Goal: Task Accomplishment & Management: Manage account settings

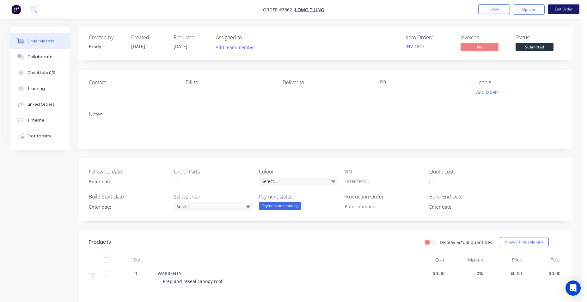
click at [569, 6] on button "Edit Order" at bounding box center [564, 8] width 32 height 9
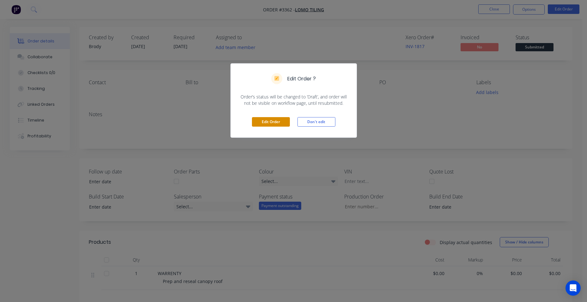
click at [278, 120] on button "Edit Order" at bounding box center [271, 121] width 38 height 9
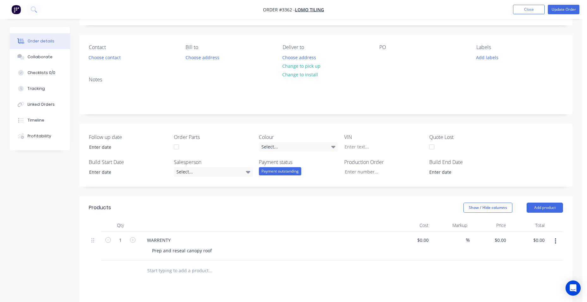
scroll to position [127, 0]
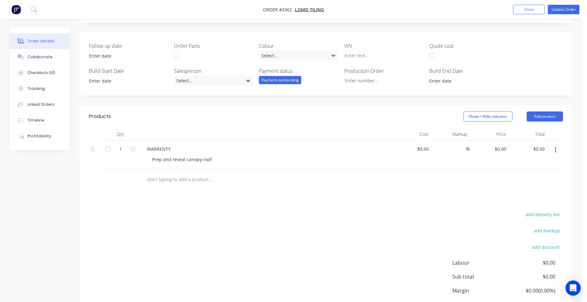
click at [163, 175] on input "text" at bounding box center [210, 179] width 127 height 13
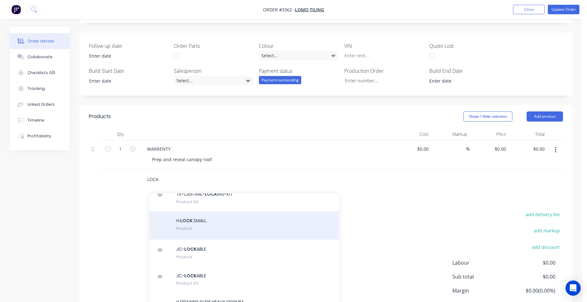
scroll to position [158, 0]
type input "LOCK"
click at [197, 232] on div "H. LOCK .SMALL. Product" at bounding box center [245, 222] width 190 height 28
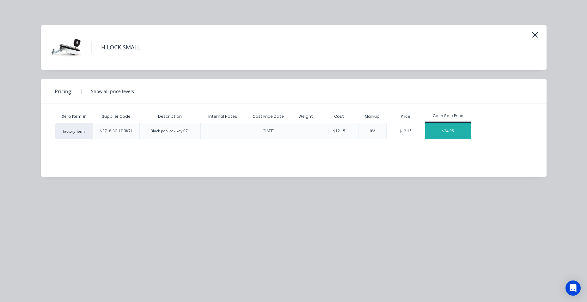
click at [462, 132] on div "$24.95" at bounding box center [448, 131] width 46 height 16
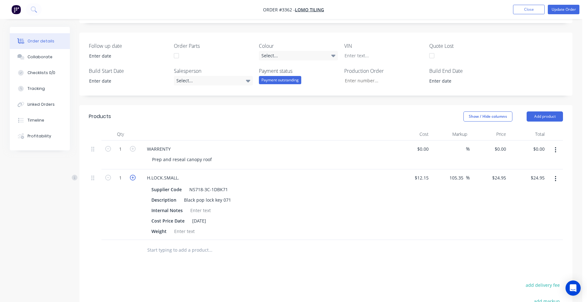
click at [132, 179] on icon "button" at bounding box center [133, 178] width 6 height 6
type input "2"
type input "$49.90"
click at [379, 250] on div at bounding box center [326, 250] width 475 height 21
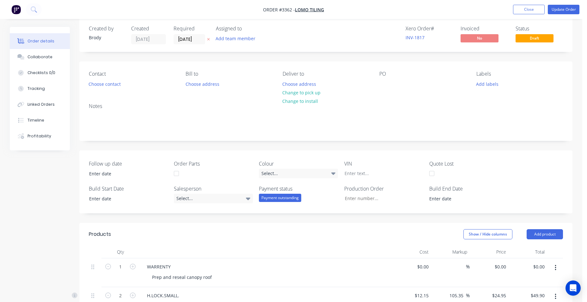
scroll to position [0, 0]
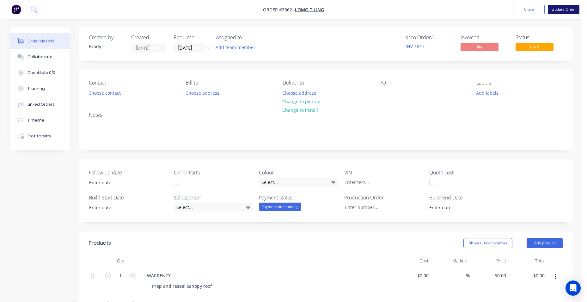
click at [571, 8] on button "Update Order" at bounding box center [564, 9] width 32 height 9
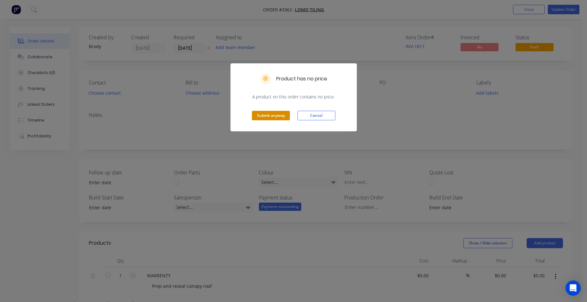
click at [280, 118] on button "Submit anyway" at bounding box center [271, 115] width 38 height 9
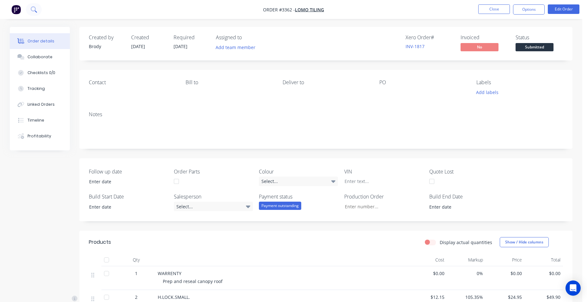
click at [30, 9] on button at bounding box center [34, 9] width 16 height 13
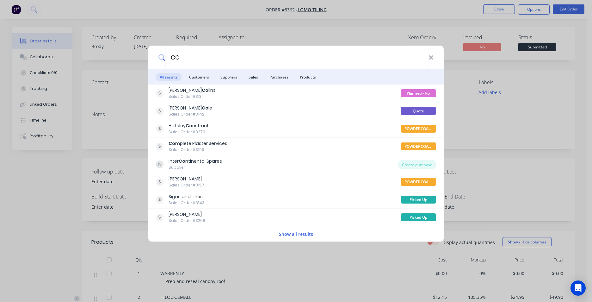
type input "C"
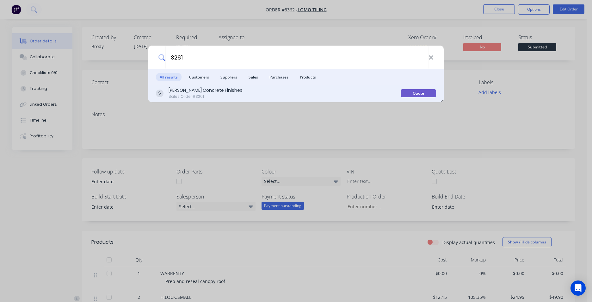
type input "3261"
click at [200, 96] on div "Sales Order #3261" at bounding box center [206, 97] width 74 height 6
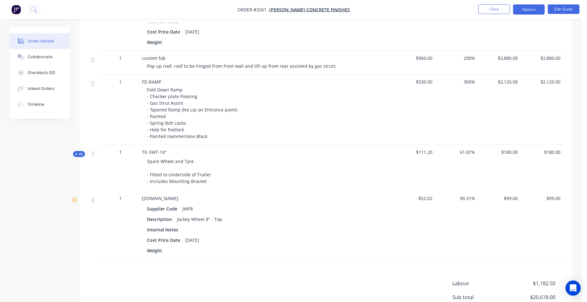
scroll to position [601, 0]
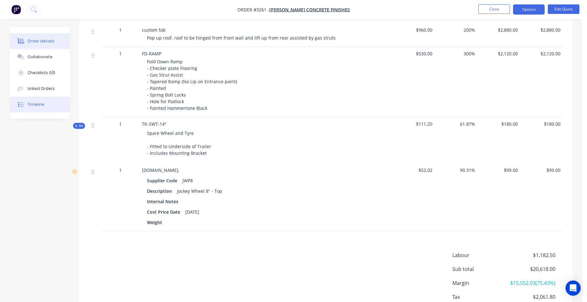
click at [57, 102] on button "Timeline" at bounding box center [40, 104] width 60 height 16
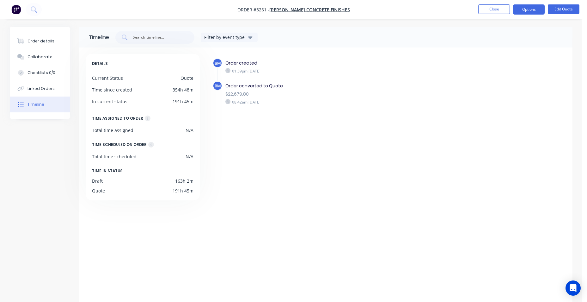
click at [14, 32] on div "Order details Collaborate Checklists 0/0 Linked Orders Timeline" at bounding box center [40, 73] width 60 height 92
click at [29, 44] on button "Order details" at bounding box center [40, 41] width 60 height 16
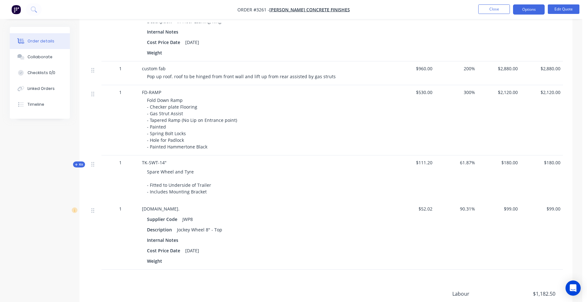
scroll to position [555, 0]
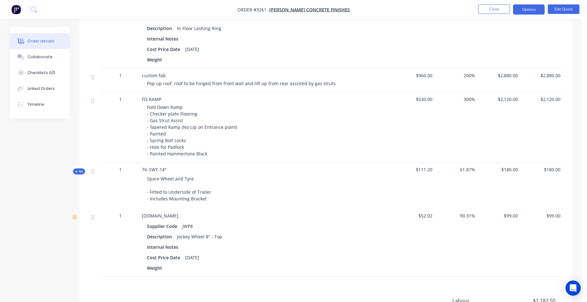
click at [426, 78] on span "$960.00" at bounding box center [414, 75] width 38 height 7
click at [427, 75] on span "$960.00" at bounding box center [414, 75] width 38 height 7
click at [561, 9] on button "Edit Quote" at bounding box center [564, 8] width 32 height 9
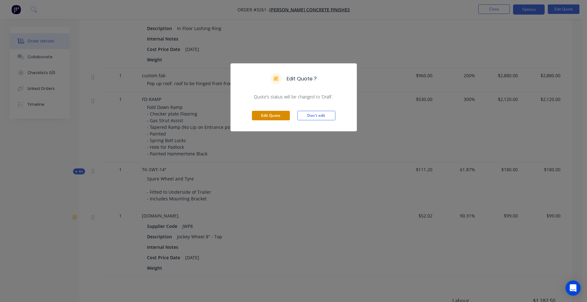
click at [270, 112] on button "Edit Quote" at bounding box center [271, 115] width 38 height 9
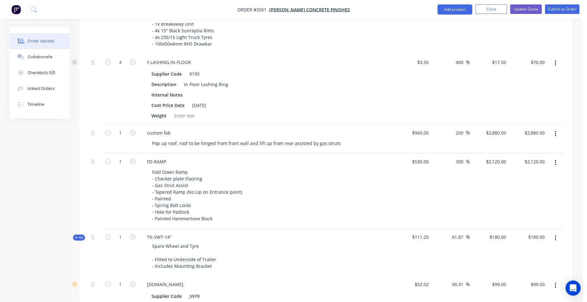
scroll to position [475, 0]
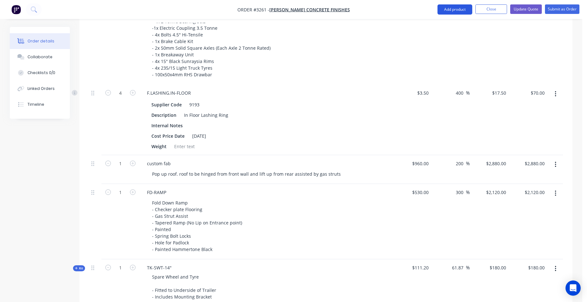
click at [449, 9] on button "Add product" at bounding box center [455, 9] width 35 height 10
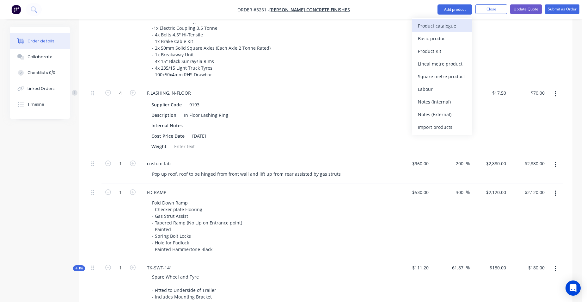
click at [445, 27] on div "Product catalogue" at bounding box center [442, 25] width 49 height 9
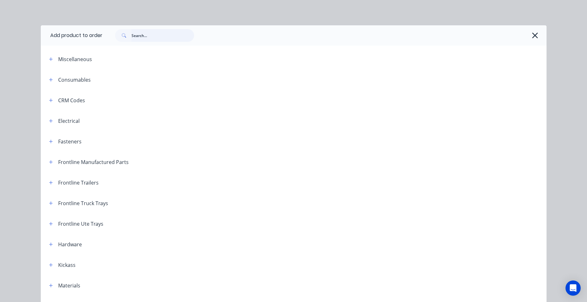
click at [153, 38] on input "text" at bounding box center [163, 35] width 63 height 13
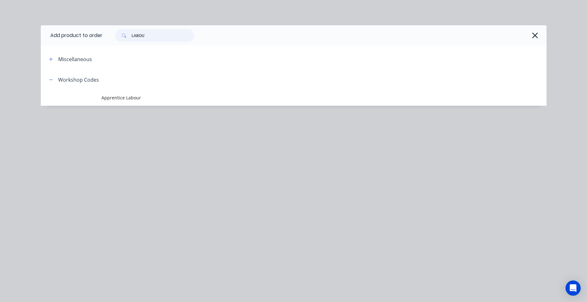
type input "LABOUR"
drag, startPoint x: 157, startPoint y: 35, endPoint x: 96, endPoint y: 34, distance: 61.4
click at [96, 34] on header "Add product to order LABOUR" at bounding box center [294, 35] width 506 height 20
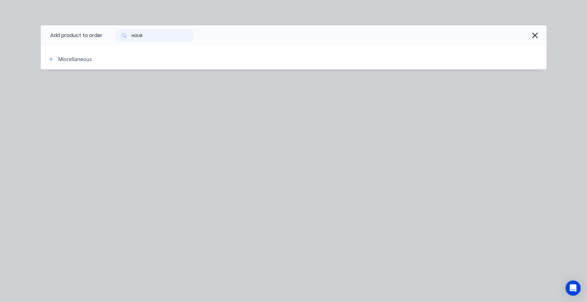
drag, startPoint x: 138, startPoint y: 36, endPoint x: 111, endPoint y: 39, distance: 27.0
click at [111, 39] on div "HOUR" at bounding box center [151, 35] width 85 height 13
type input "TIME"
click at [47, 43] on header "Add product to order TIME" at bounding box center [294, 35] width 506 height 20
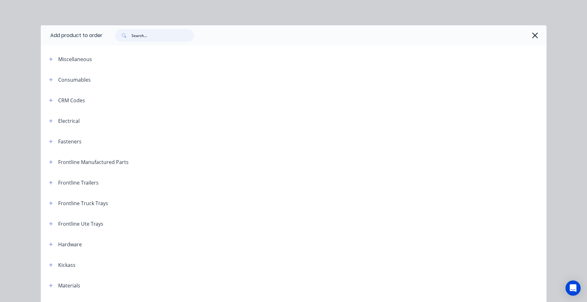
scroll to position [285, 0]
click at [137, 21] on div "Add product to order Miscellaneous POWDERCOAT.TRAY Consumables C.MUDFLP.BLK.11x…" at bounding box center [293, 151] width 587 height 302
click at [533, 36] on icon "button" at bounding box center [536, 36] width 6 height 6
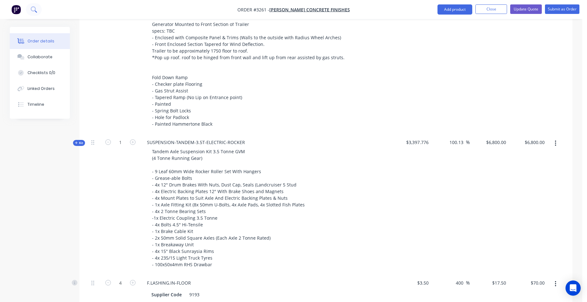
click at [32, 10] on icon at bounding box center [33, 8] width 5 height 5
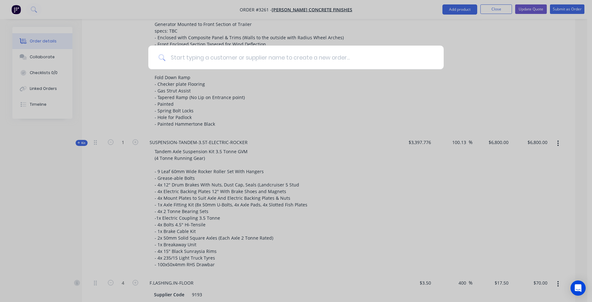
click at [202, 66] on input at bounding box center [299, 58] width 268 height 24
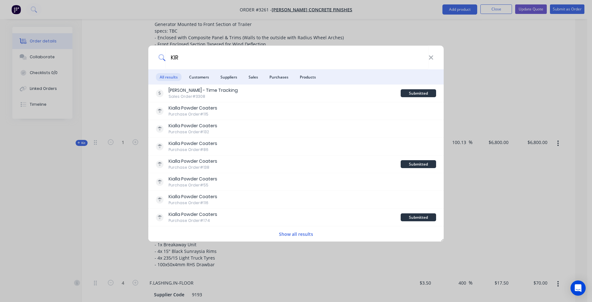
type input "[PERSON_NAME]"
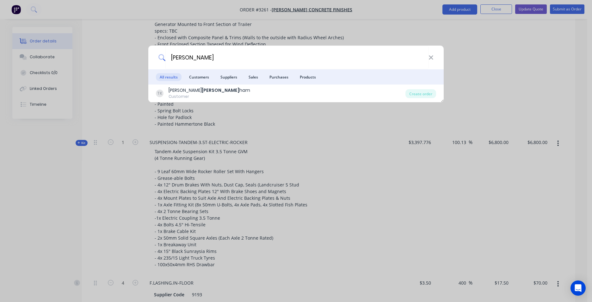
drag, startPoint x: 186, startPoint y: 60, endPoint x: 108, endPoint y: 56, distance: 78.2
click at [108, 56] on div "[PERSON_NAME] All results Customers Suppliers Sales Purchases Products [PERSON_…" at bounding box center [296, 151] width 592 height 302
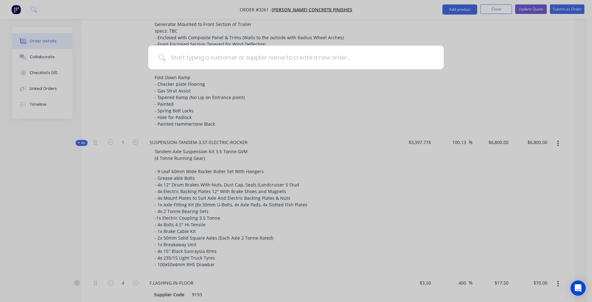
click at [171, 57] on input at bounding box center [299, 58] width 268 height 24
click at [174, 57] on input at bounding box center [299, 58] width 268 height 24
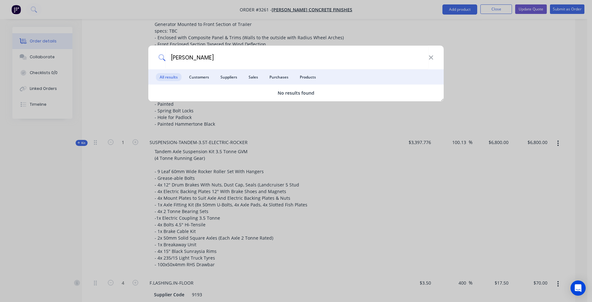
type input "[PERSON_NAME]"
click at [478, 30] on div "JACK KI All results Customers Suppliers Sales Purchases Products No results fou…" at bounding box center [296, 151] width 592 height 302
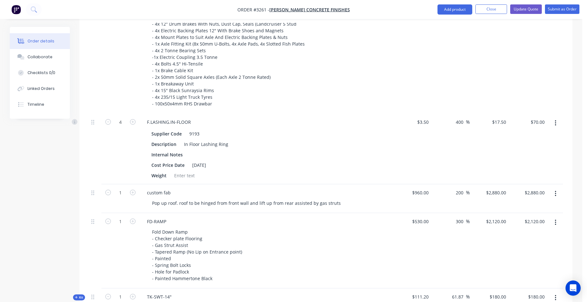
scroll to position [475, 0]
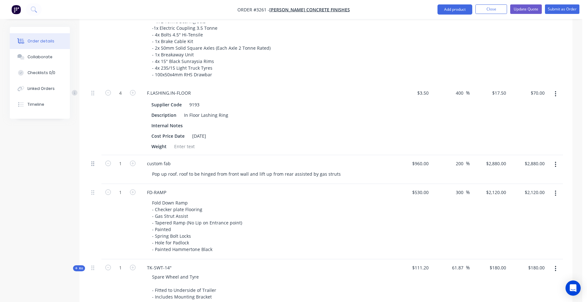
click at [92, 163] on icon at bounding box center [92, 164] width 3 height 6
click at [95, 167] on div at bounding box center [95, 163] width 8 height 9
drag, startPoint x: 93, startPoint y: 167, endPoint x: 111, endPoint y: 166, distance: 18.0
click at [92, 169] on div "Kit 1 TRAILER-BOX-12x6 12x6 Trailer base and walls. Generator Mounted to Front …" at bounding box center [326, 91] width 475 height 574
click at [554, 164] on button "button" at bounding box center [556, 164] width 15 height 11
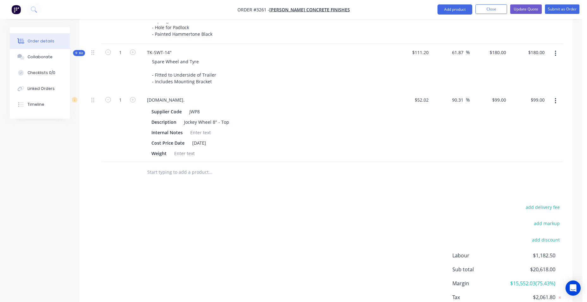
scroll to position [696, 0]
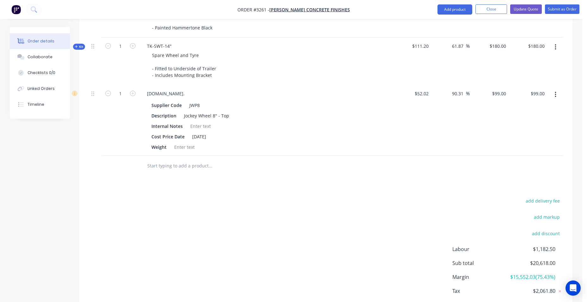
click at [197, 169] on input "text" at bounding box center [210, 165] width 127 height 13
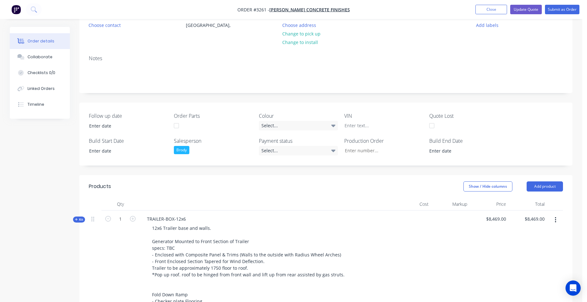
scroll to position [0, 0]
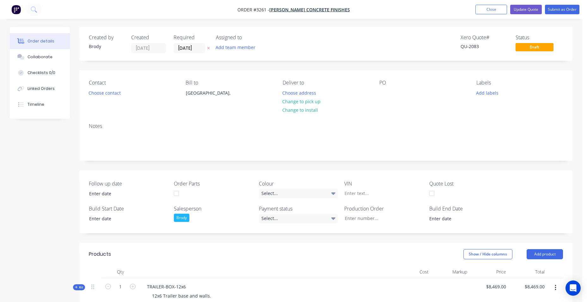
type input "LABO"
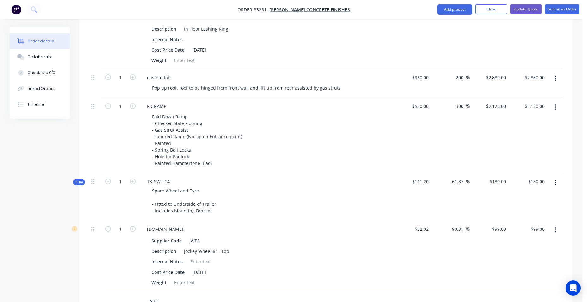
scroll to position [569, 0]
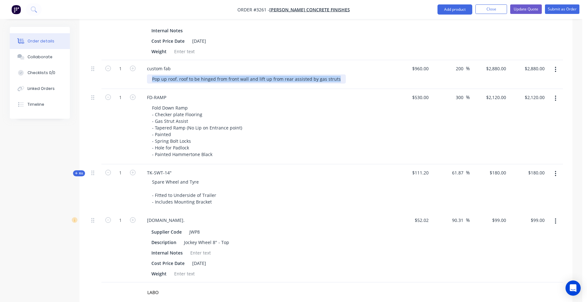
drag, startPoint x: 344, startPoint y: 79, endPoint x: 306, endPoint y: 82, distance: 38.4
click at [214, 77] on div "Pop up roof. roof to be hinged from front wall and lift up from rear assisted b…" at bounding box center [268, 78] width 243 height 9
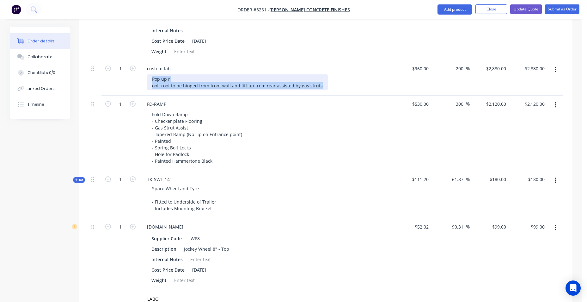
drag, startPoint x: 295, startPoint y: 86, endPoint x: 145, endPoint y: 78, distance: 149.8
click at [145, 78] on div "custom fab Pop up r oof. roof to be hinged from front wall and lift up from rea…" at bounding box center [266, 77] width 253 height 35
copy div "Pop up r oof. roof to be hinged from front wall and lift up from rear assisted …"
click at [557, 71] on button "button" at bounding box center [556, 69] width 15 height 11
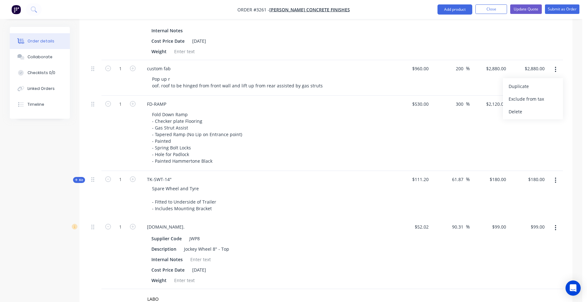
click at [557, 71] on button "button" at bounding box center [556, 69] width 15 height 11
click at [536, 110] on div "Delete" at bounding box center [533, 111] width 49 height 9
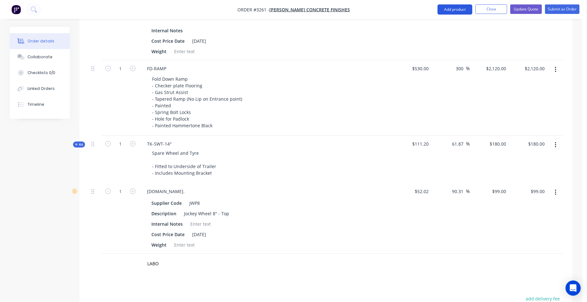
click at [464, 8] on button "Add product" at bounding box center [455, 9] width 35 height 10
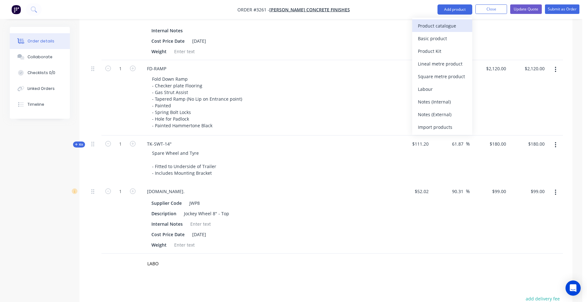
click at [453, 21] on div "Product catalogue" at bounding box center [442, 25] width 49 height 9
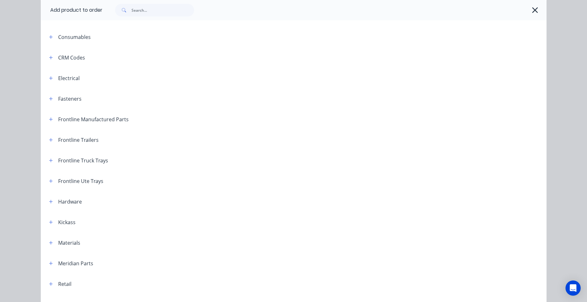
scroll to position [227, 0]
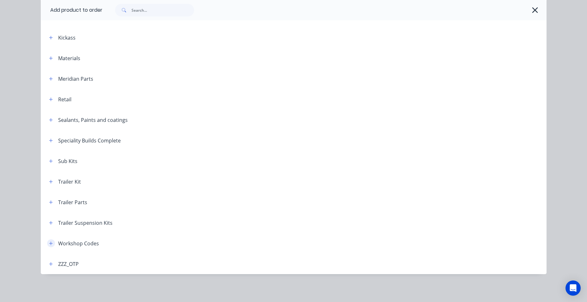
click at [49, 244] on icon "button" at bounding box center [51, 243] width 4 height 4
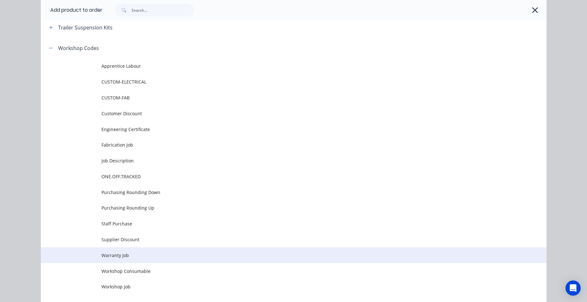
scroll to position [463, 0]
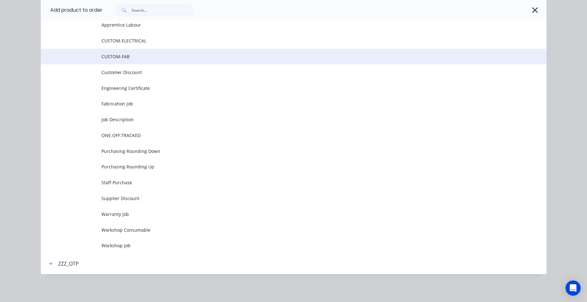
click at [169, 55] on span "CUSTOM-FAB" at bounding box center [280, 56] width 356 height 7
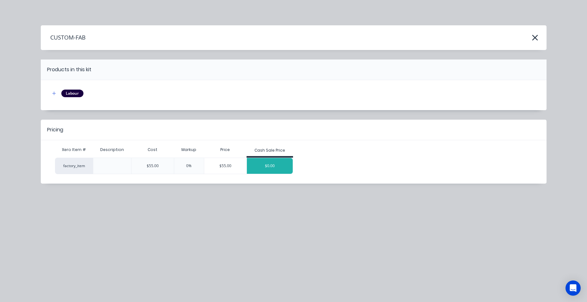
click at [264, 169] on div "$0.00" at bounding box center [270, 166] width 46 height 16
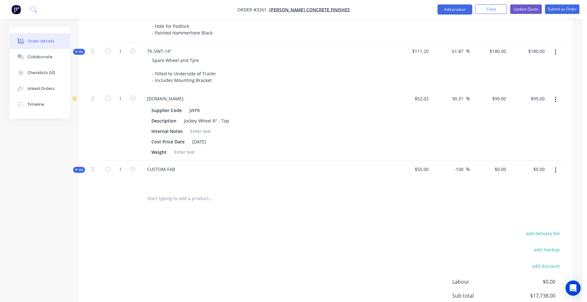
scroll to position [664, 0]
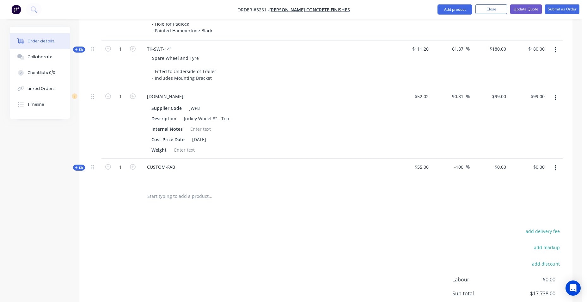
click at [78, 169] on icon at bounding box center [76, 167] width 3 height 3
click at [166, 195] on span "Fabrication" at bounding box center [268, 194] width 243 height 7
click at [133, 192] on icon "button" at bounding box center [133, 194] width 6 height 6
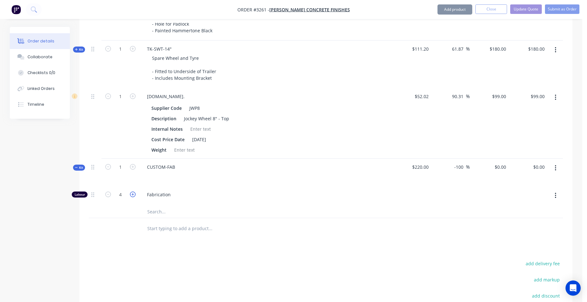
click at [133, 192] on icon "button" at bounding box center [133, 194] width 6 height 6
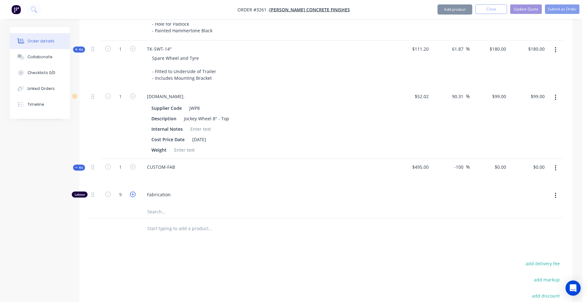
click at [133, 192] on icon "button" at bounding box center [133, 194] width 6 height 6
click at [105, 195] on button "button" at bounding box center [108, 193] width 8 height 7
type input "9"
click at [245, 190] on div "Fabrication" at bounding box center [266, 195] width 253 height 19
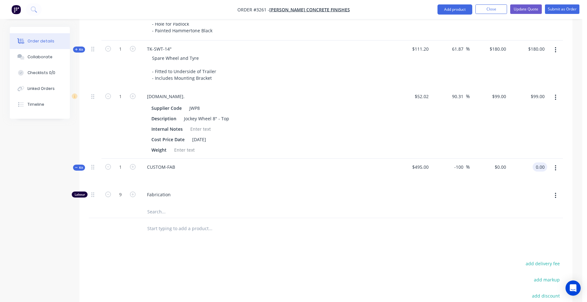
click at [540, 171] on input "0.00" at bounding box center [542, 166] width 12 height 9
type input "2880"
type input "481.82"
type input "$2,880.00"
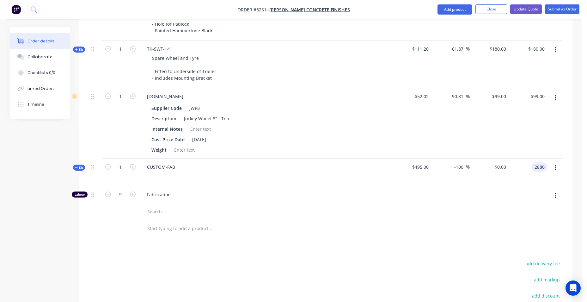
type input "$2,880.00"
click at [557, 196] on button "button" at bounding box center [556, 195] width 15 height 11
click at [555, 170] on icon "button" at bounding box center [556, 167] width 2 height 7
click at [533, 187] on div "Add product to kit" at bounding box center [533, 184] width 49 height 9
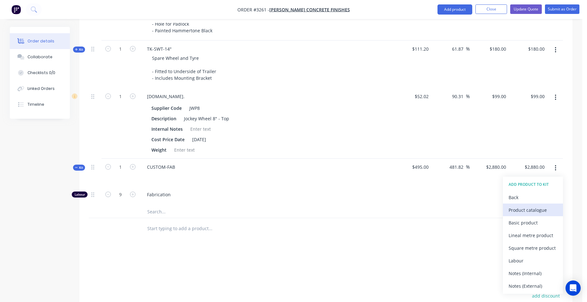
click at [552, 209] on div "Product catalogue" at bounding box center [533, 209] width 49 height 9
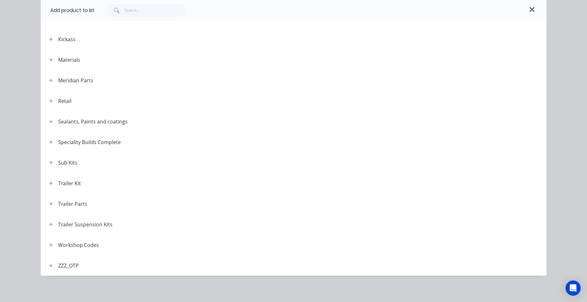
scroll to position [227, 0]
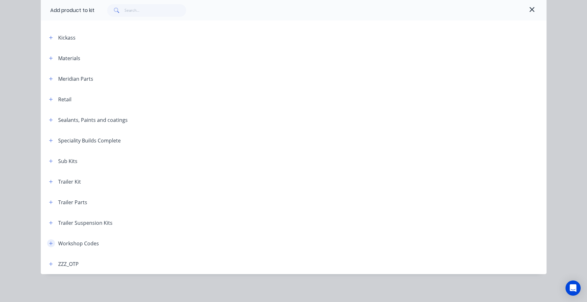
click at [49, 244] on icon "button" at bounding box center [51, 243] width 4 height 4
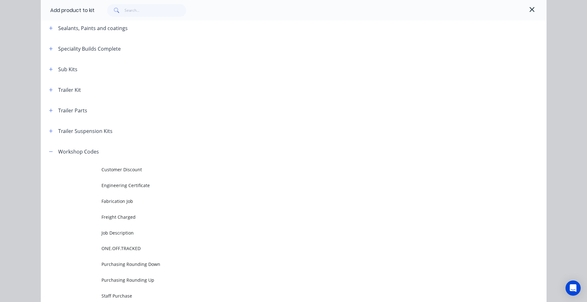
scroll to position [322, 0]
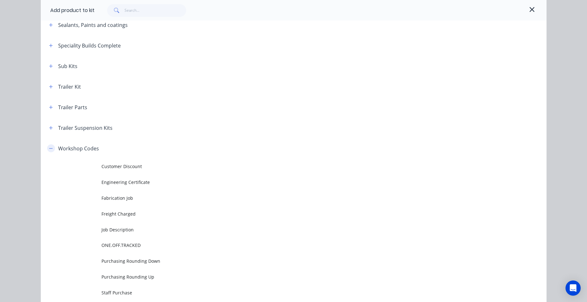
click at [49, 150] on icon "button" at bounding box center [51, 148] width 4 height 4
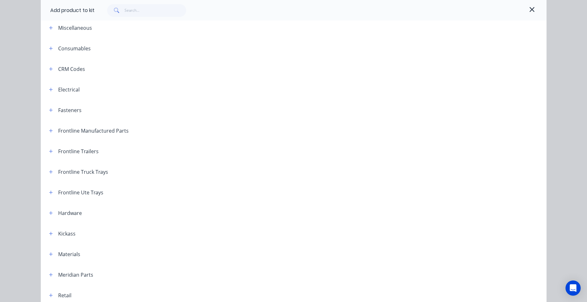
scroll to position [0, 0]
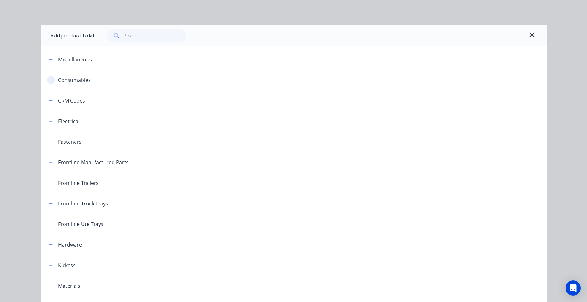
click at [49, 82] on icon "button" at bounding box center [51, 80] width 4 height 4
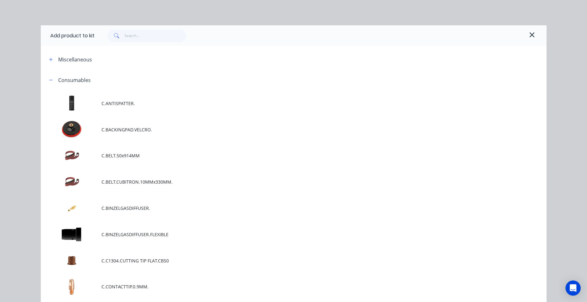
scroll to position [348, 0]
click at [136, 34] on input "text" at bounding box center [156, 35] width 62 height 13
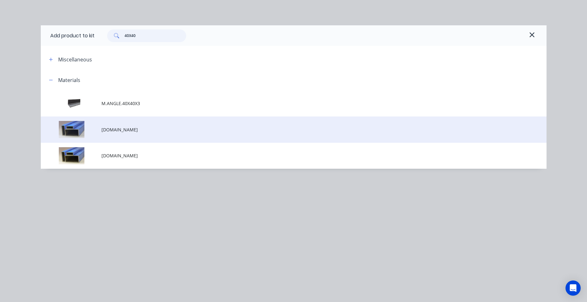
type input "40X40"
click at [154, 132] on span "[DOMAIN_NAME]" at bounding box center [280, 129] width 356 height 7
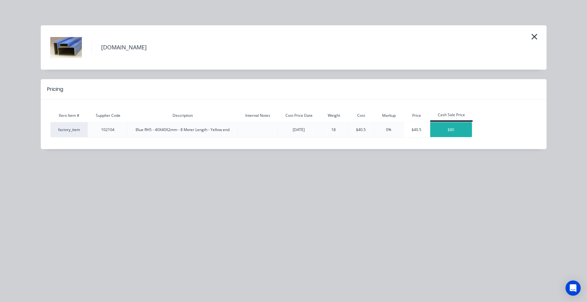
type input "$3,115.6364"
type input "$3,115.64"
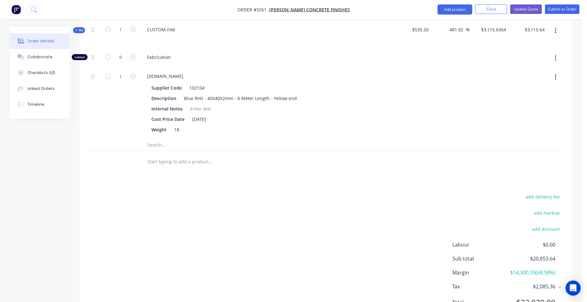
scroll to position [759, 0]
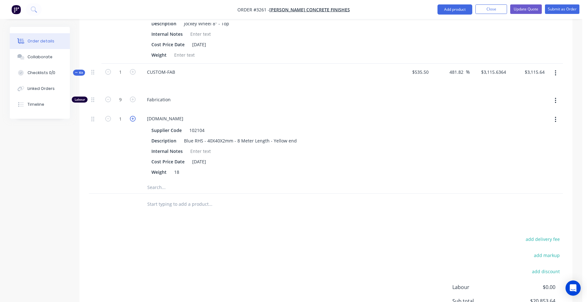
click at [131, 119] on icon "button" at bounding box center [133, 119] width 6 height 6
type input "$3,351.2727"
type input "$3,351.27"
type input "2"
click at [131, 119] on icon "button" at bounding box center [133, 119] width 6 height 6
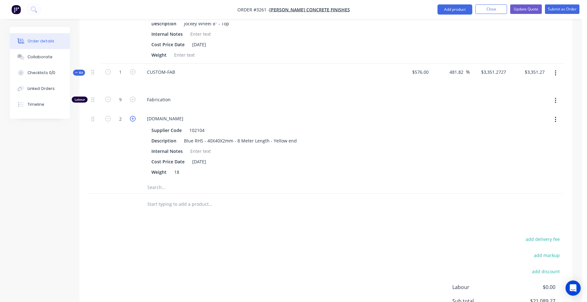
type input "$3,586.9091"
type input "$3,586.91"
type input "3"
type input "3586.91"
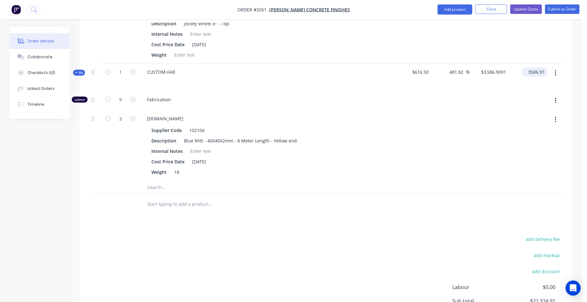
click at [538, 74] on input "3586.91" at bounding box center [535, 71] width 23 height 9
click at [556, 72] on icon "button" at bounding box center [556, 73] width 2 height 7
click at [539, 88] on div "Add product to kit" at bounding box center [533, 89] width 49 height 9
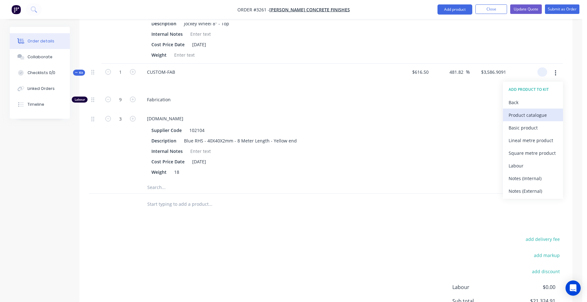
click at [533, 113] on div "Product catalogue" at bounding box center [533, 114] width 49 height 9
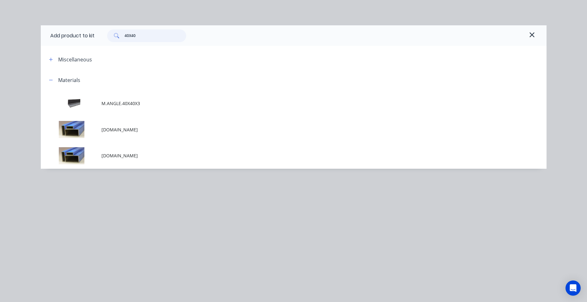
drag, startPoint x: 136, startPoint y: 37, endPoint x: 127, endPoint y: 39, distance: 9.0
click at [127, 39] on input "40X40" at bounding box center [156, 35] width 62 height 13
type input "4"
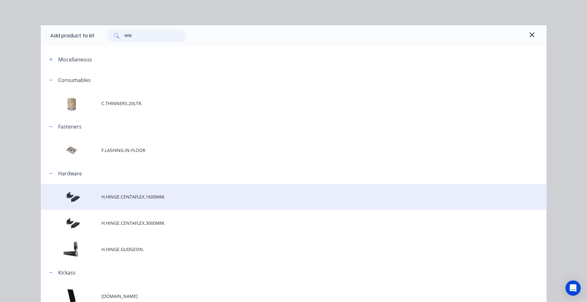
type input "HIN"
click at [146, 195] on span "H.HINGE.CENTAFLEX.1600MM." at bounding box center [280, 196] width 356 height 7
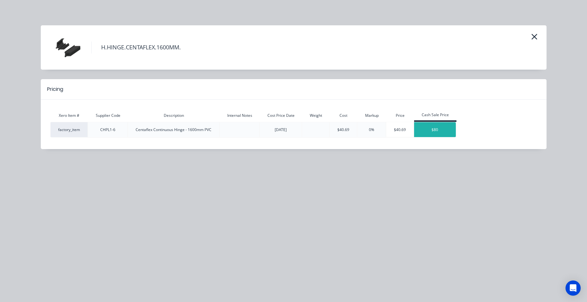
type input "$3,823.6509"
type input "3823.65"
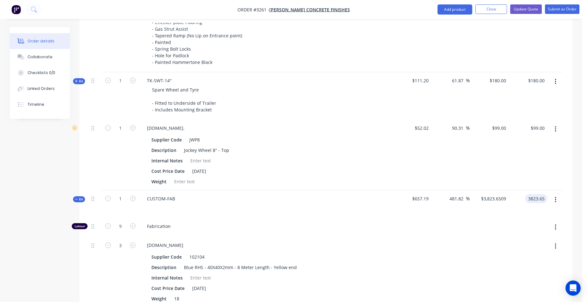
scroll to position [791, 0]
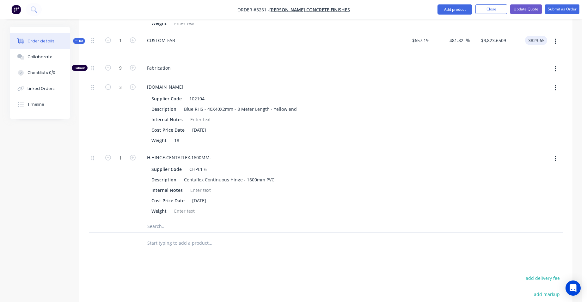
click at [556, 42] on icon "button" at bounding box center [556, 41] width 2 height 7
click at [537, 61] on div "Add product to kit" at bounding box center [533, 57] width 49 height 9
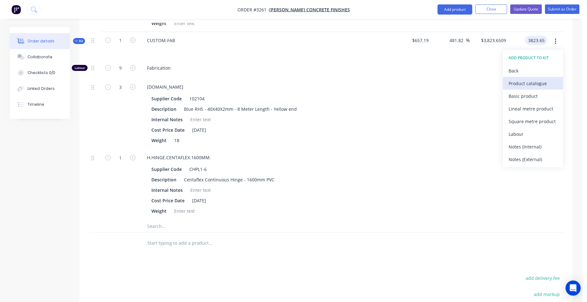
click at [534, 86] on div "Product catalogue" at bounding box center [533, 83] width 49 height 9
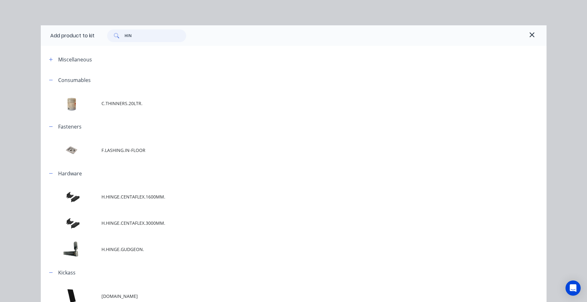
drag, startPoint x: 138, startPoint y: 34, endPoint x: 99, endPoint y: 35, distance: 39.5
click at [101, 35] on div "HIN" at bounding box center [143, 35] width 85 height 13
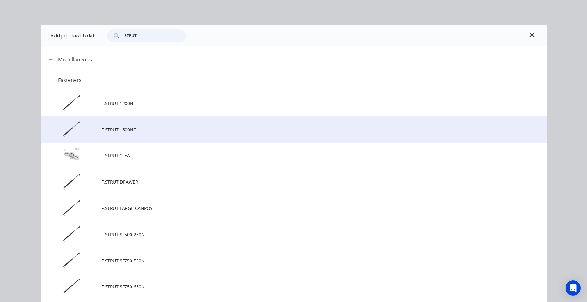
type input "STRUT"
click at [114, 129] on span "F.STRUT.1500NF" at bounding box center [280, 129] width 356 height 7
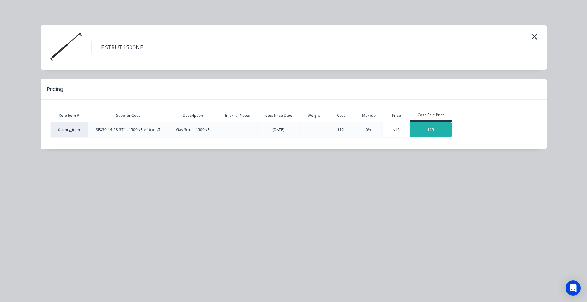
type input "$3,893.4691"
type input "3893.47"
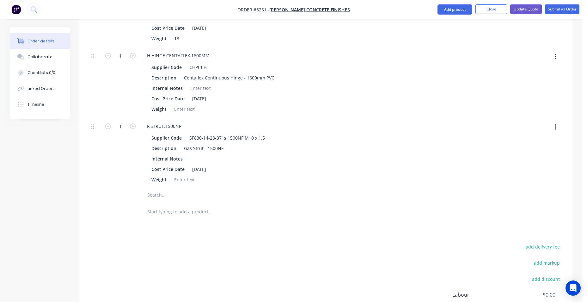
scroll to position [887, 0]
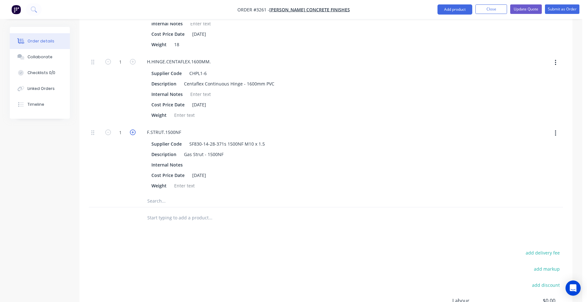
click at [133, 131] on icon "button" at bounding box center [133, 132] width 6 height 6
type input "$3,963.2873"
type input "3963.29"
type input "2"
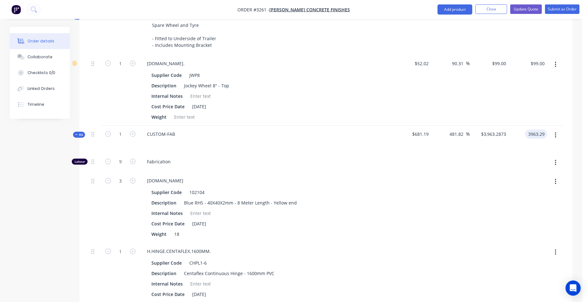
scroll to position [697, 0]
click at [465, 135] on input "481.82" at bounding box center [457, 134] width 17 height 9
drag, startPoint x: 465, startPoint y: 135, endPoint x: 453, endPoint y: 135, distance: 12.0
click at [453, 135] on input "481.82" at bounding box center [457, 134] width 17 height 9
type input "4"
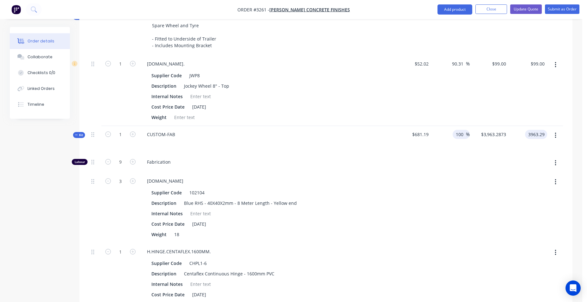
type input "100"
click at [439, 98] on div "90.31 90.31 %" at bounding box center [450, 90] width 39 height 71
type input "$1,362.38"
type input "1362.38"
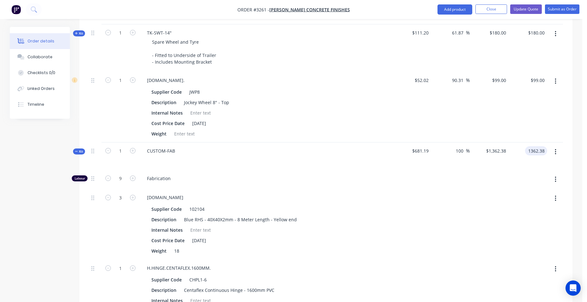
scroll to position [665, 0]
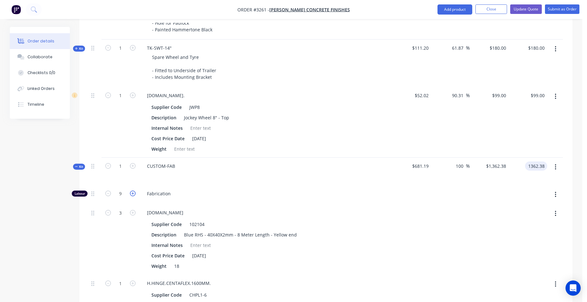
click at [133, 193] on icon "button" at bounding box center [133, 193] width 6 height 6
type input "$1,472.38"
type input "1472.38"
type input "10"
click at [133, 193] on icon "button" at bounding box center [133, 193] width 6 height 6
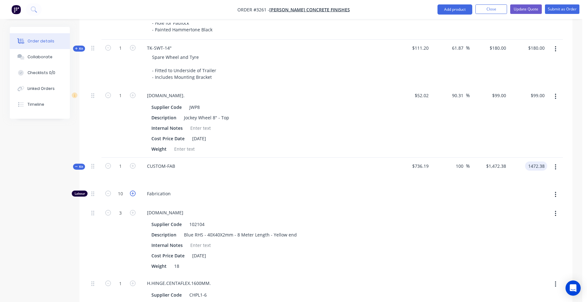
type input "$1,582.38"
type input "1582.38"
type input "11"
click at [131, 193] on icon "button" at bounding box center [133, 193] width 6 height 6
type input "$1,692.38"
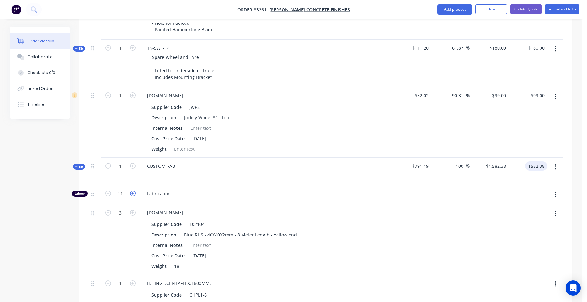
type input "1692.38"
type input "12"
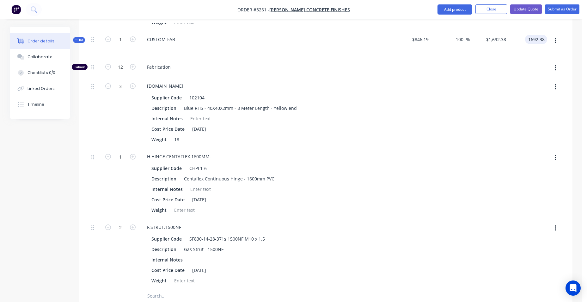
scroll to position [697, 0]
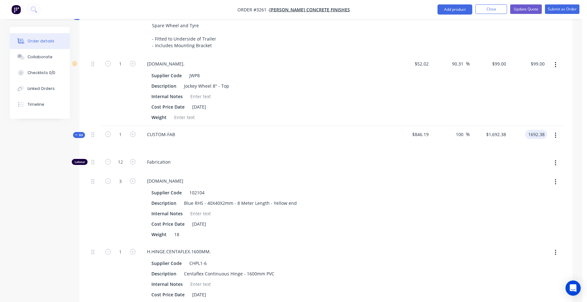
click at [180, 136] on div "CUSTOM-FAB" at bounding box center [266, 140] width 253 height 28
click at [177, 135] on div "CUSTOM-FAB" at bounding box center [161, 134] width 38 height 9
click at [327, 118] on div "Weight" at bounding box center [265, 117] width 232 height 9
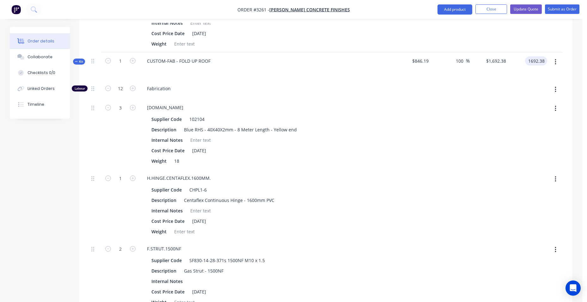
scroll to position [729, 0]
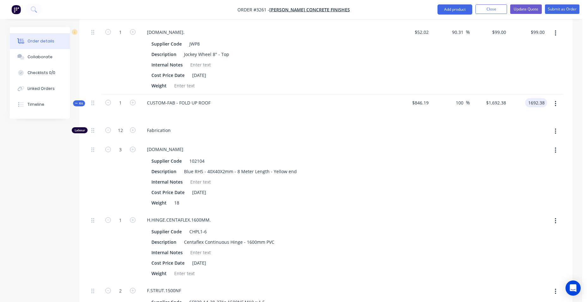
click at [557, 104] on button "button" at bounding box center [556, 103] width 15 height 11
click at [541, 118] on div "Add product to kit" at bounding box center [533, 120] width 49 height 9
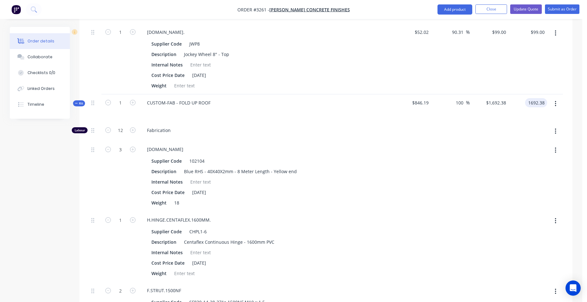
click at [556, 103] on icon "button" at bounding box center [556, 103] width 2 height 7
click at [535, 117] on div "Add product to kit" at bounding box center [533, 120] width 49 height 9
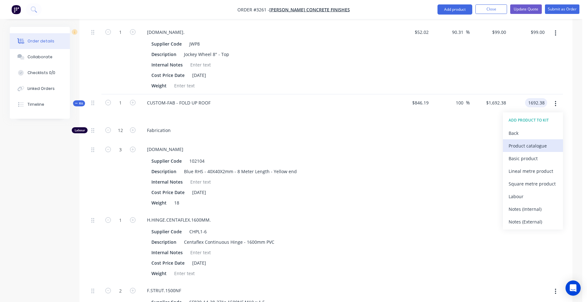
click at [532, 146] on div "Product catalogue" at bounding box center [533, 145] width 49 height 9
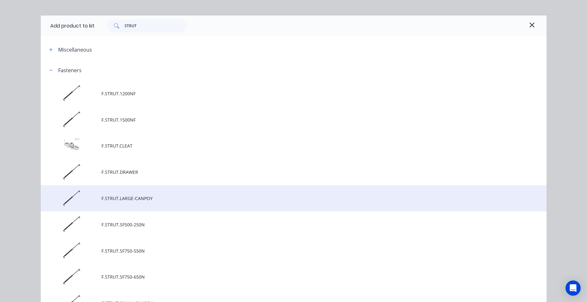
scroll to position [0, 0]
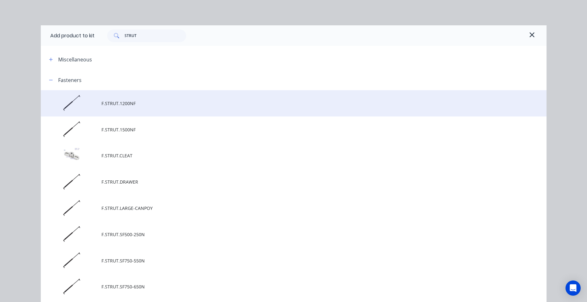
click at [112, 106] on span "F.STRUT.1200NF" at bounding box center [280, 103] width 356 height 7
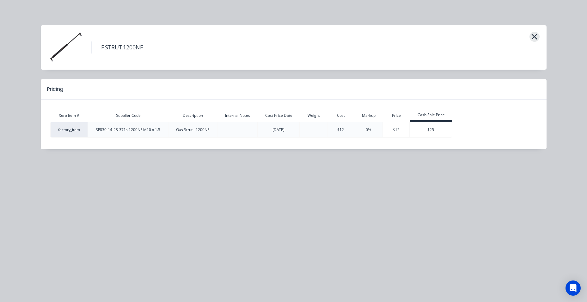
click at [537, 37] on icon "button" at bounding box center [534, 36] width 7 height 9
click at [537, 35] on icon "button" at bounding box center [535, 37] width 6 height 6
click at [531, 35] on button "button" at bounding box center [535, 37] width 10 height 10
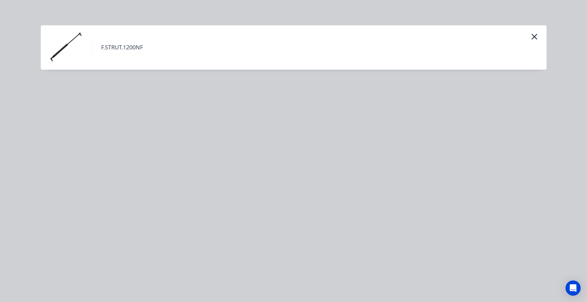
scroll to position [729, 0]
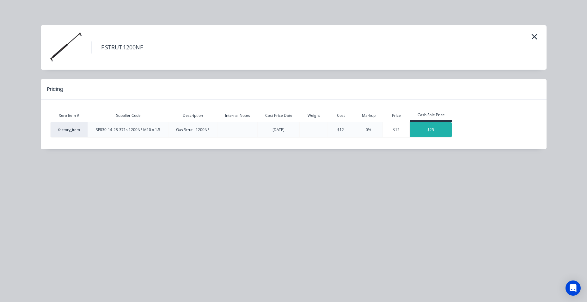
click at [431, 136] on div "$25" at bounding box center [431, 129] width 42 height 15
click at [438, 130] on div "$25" at bounding box center [431, 130] width 42 height 6
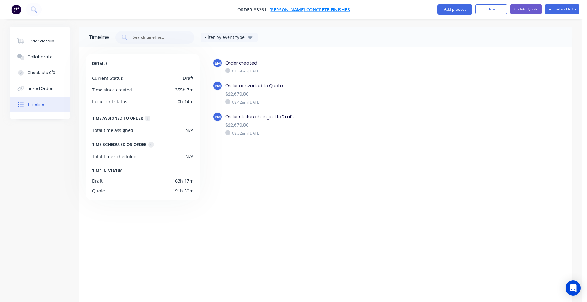
click at [309, 10] on span "[PERSON_NAME] Concrete Finishes" at bounding box center [310, 10] width 81 height 6
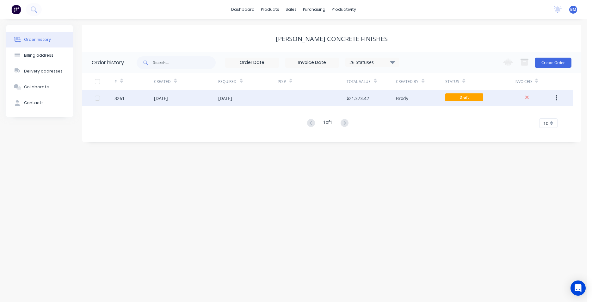
click at [228, 99] on div "[DATE]" at bounding box center [225, 98] width 14 height 7
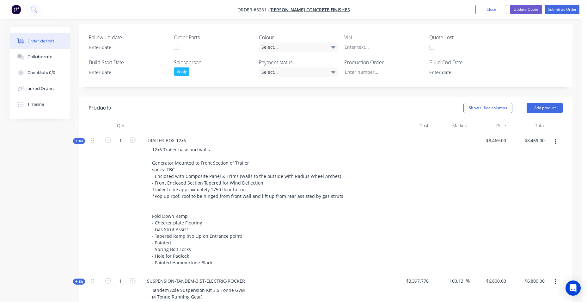
scroll to position [158, 0]
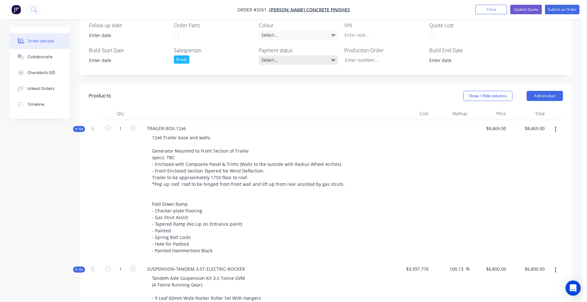
click at [302, 56] on div "Select..." at bounding box center [298, 59] width 79 height 9
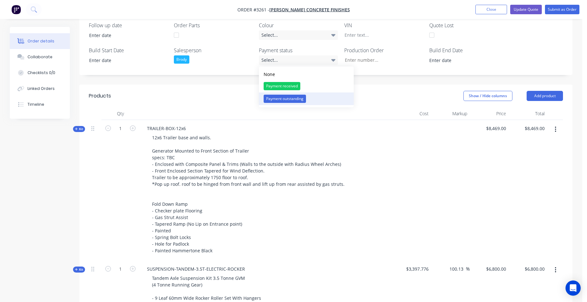
click at [287, 100] on div "Payment outstanding" at bounding box center [285, 99] width 42 height 8
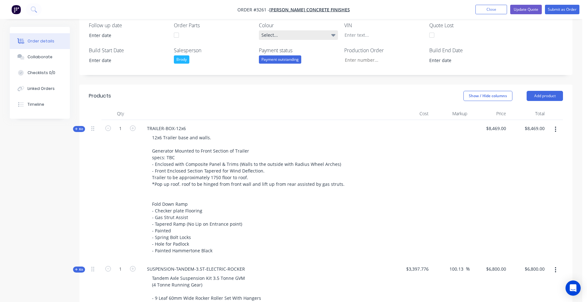
click at [302, 35] on div "Select..." at bounding box center [298, 34] width 79 height 9
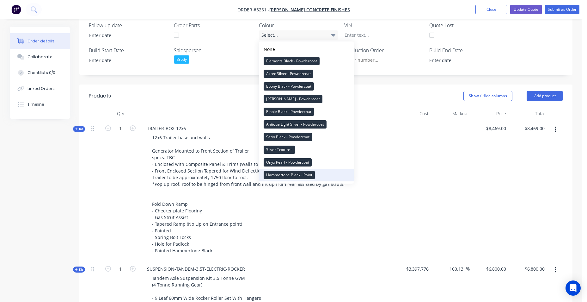
click at [291, 176] on div "Hammertone Black - Paint" at bounding box center [289, 175] width 51 height 8
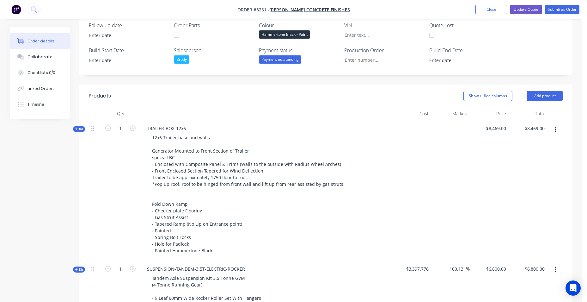
click at [297, 35] on div "Hammertone Black - Paint" at bounding box center [284, 34] width 51 height 8
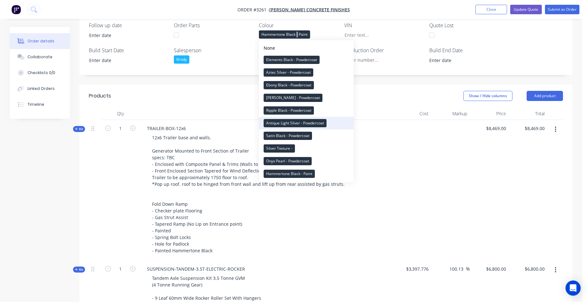
scroll to position [190, 0]
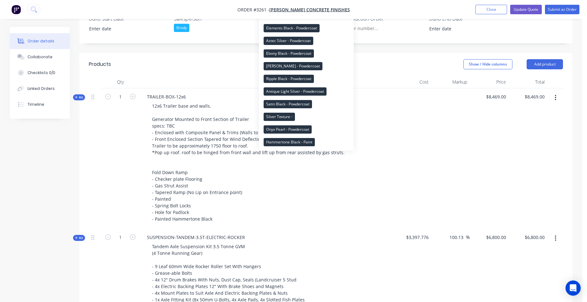
click at [380, 80] on div at bounding box center [266, 82] width 253 height 13
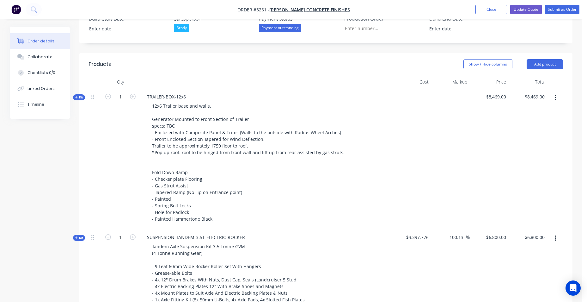
click at [557, 96] on button "button" at bounding box center [556, 97] width 15 height 11
click at [443, 123] on div at bounding box center [450, 158] width 39 height 140
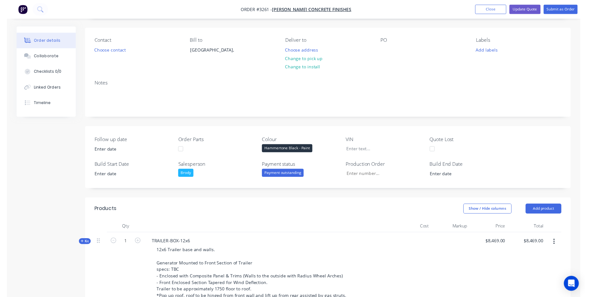
scroll to position [0, 0]
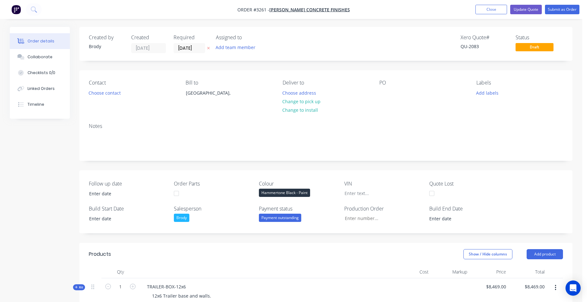
click at [18, 8] on img "button" at bounding box center [15, 9] width 9 height 9
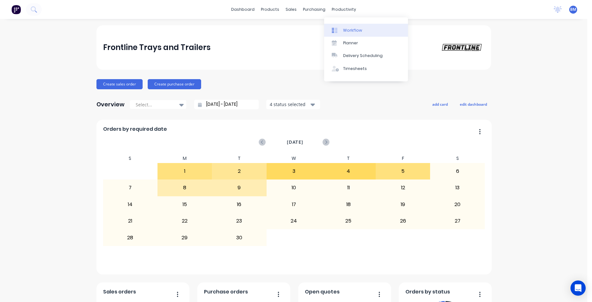
click at [350, 29] on div "Workflow" at bounding box center [352, 31] width 19 height 6
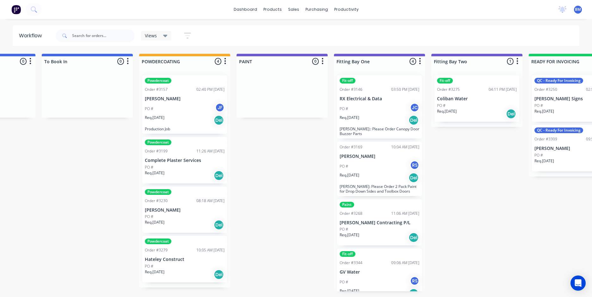
scroll to position [0, 1221]
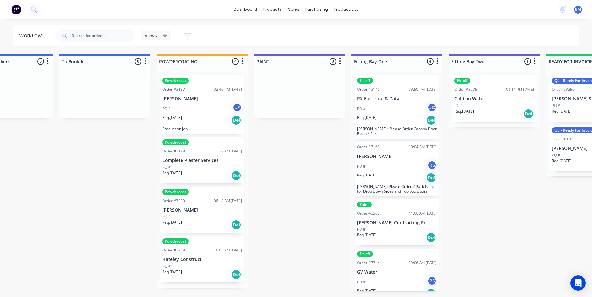
click at [181, 169] on div "PO #" at bounding box center [202, 167] width 80 height 6
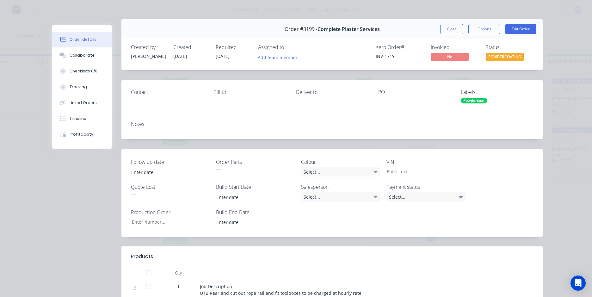
scroll to position [0, 0]
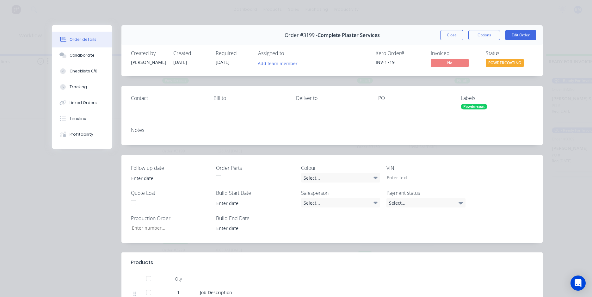
click at [494, 65] on span "POWDERCOATING" at bounding box center [505, 63] width 38 height 8
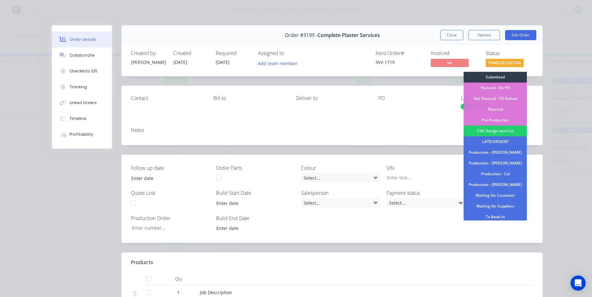
click at [582, 49] on div "Order details Collaborate Checklists 0/0 Tracking Linked Orders Timeline Profit…" at bounding box center [296, 148] width 592 height 297
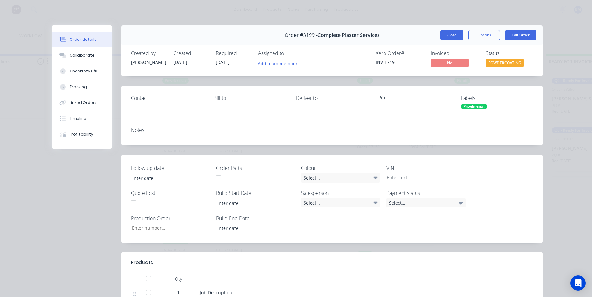
click at [454, 36] on button "Close" at bounding box center [451, 35] width 23 height 10
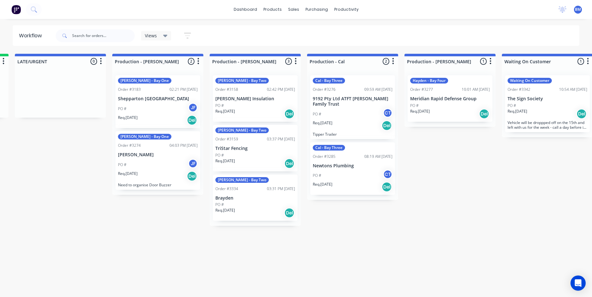
scroll to position [0, 591]
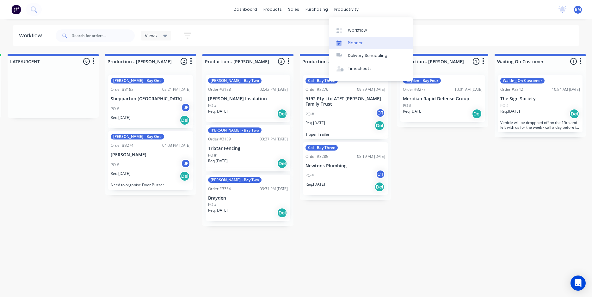
click at [356, 47] on link "Planner" at bounding box center [371, 43] width 84 height 13
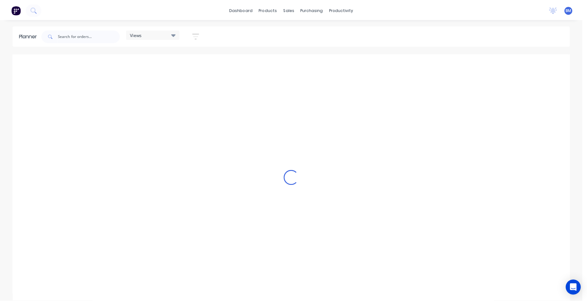
scroll to position [0, 102]
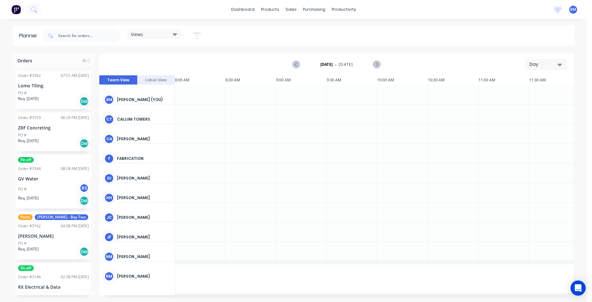
click at [567, 66] on button "Day" at bounding box center [546, 64] width 41 height 11
click at [378, 67] on icon "Next page" at bounding box center [377, 65] width 8 height 8
click at [29, 9] on button at bounding box center [34, 9] width 16 height 13
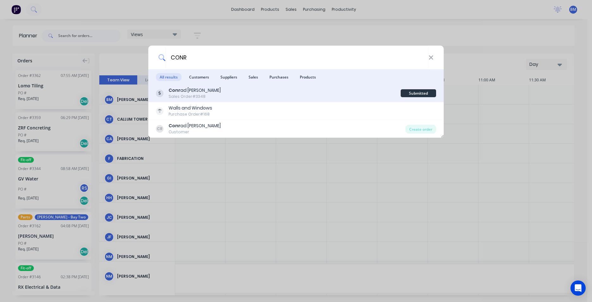
type input "CONR"
click at [208, 90] on div "Conr ad [PERSON_NAME] Sales Order #3348" at bounding box center [278, 93] width 245 height 12
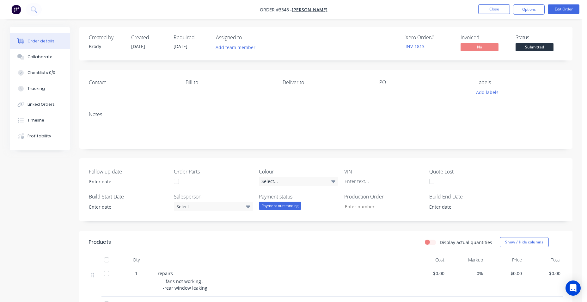
click at [16, 5] on img "button" at bounding box center [15, 9] width 9 height 9
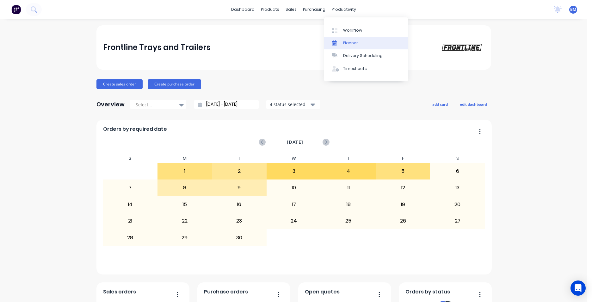
click at [367, 40] on link "Planner" at bounding box center [366, 43] width 84 height 13
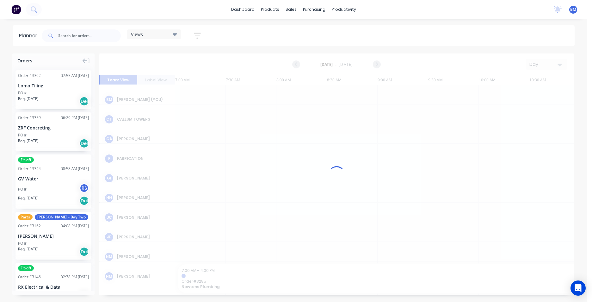
scroll to position [0, 102]
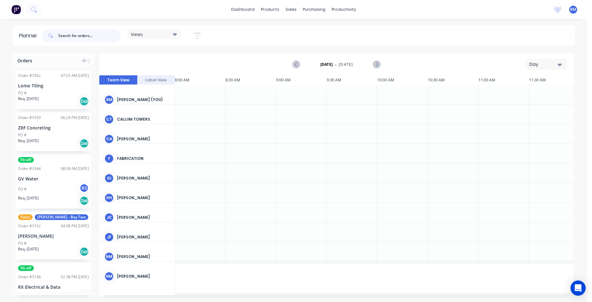
click at [100, 37] on input "text" at bounding box center [89, 35] width 63 height 13
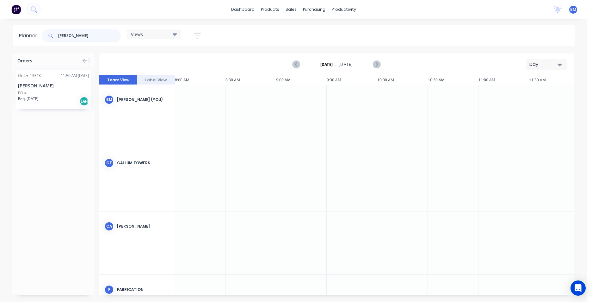
type input "[PERSON_NAME]"
click at [45, 95] on div "PO #" at bounding box center [53, 93] width 71 height 6
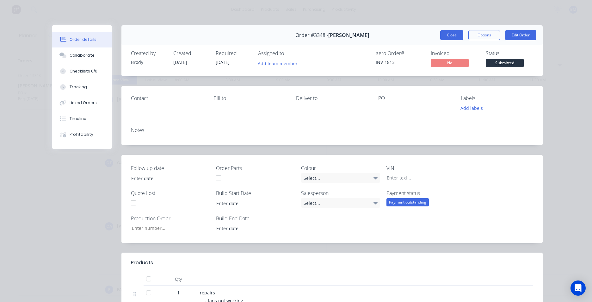
click at [440, 34] on button "Close" at bounding box center [451, 35] width 23 height 10
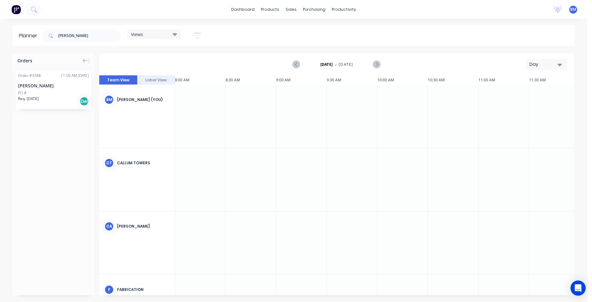
click at [173, 32] on icon at bounding box center [175, 34] width 4 height 7
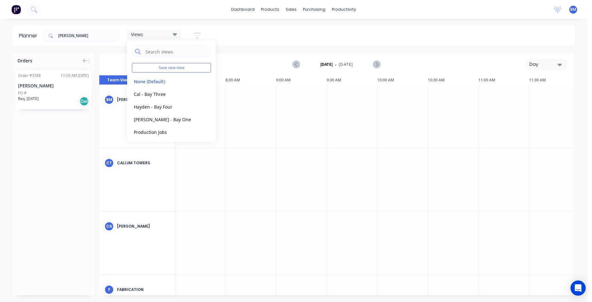
click at [268, 39] on div "[PERSON_NAME] Views Save new view None (Default) edit Cal - Bay Three edit [PER…" at bounding box center [307, 35] width 534 height 19
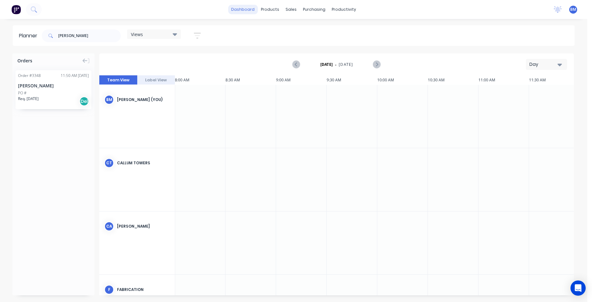
click at [254, 11] on link "dashboard" at bounding box center [243, 9] width 30 height 9
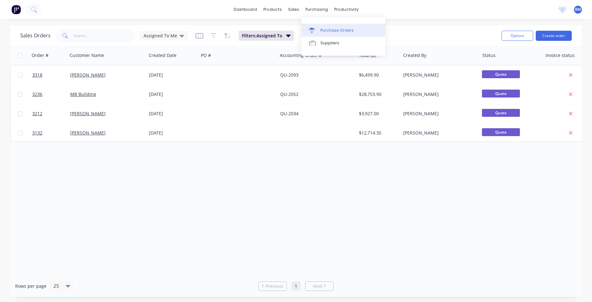
click at [330, 34] on link "Purchase Orders" at bounding box center [343, 30] width 84 height 13
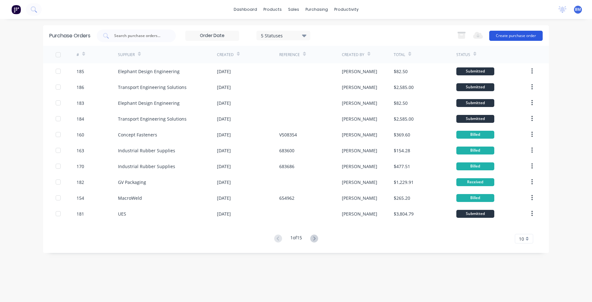
click at [519, 32] on button "Create purchase order" at bounding box center [515, 36] width 53 height 10
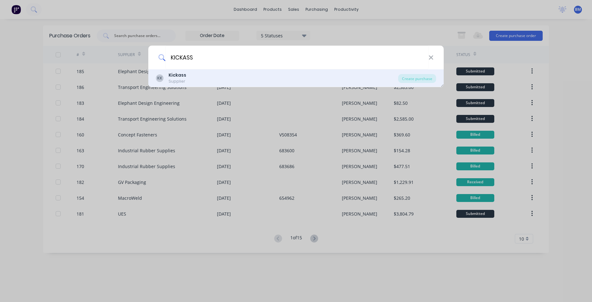
type input "KICKASS"
click at [271, 71] on div "KK Kickass Supplier Create purchase" at bounding box center [295, 78] width 295 height 18
click at [269, 81] on div "KK Kickass Supplier" at bounding box center [277, 78] width 242 height 12
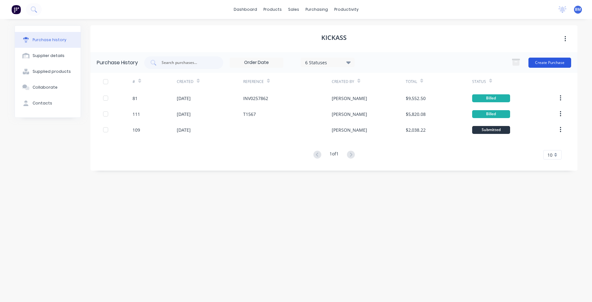
click at [555, 65] on button "Create Purchase" at bounding box center [550, 63] width 43 height 10
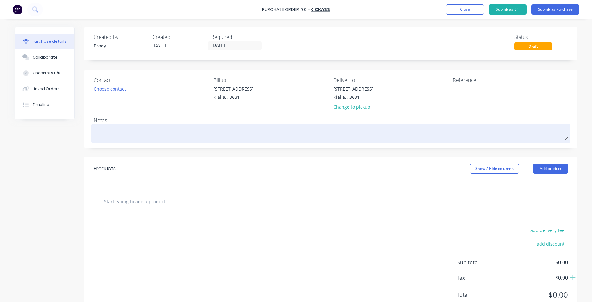
click at [122, 130] on textarea at bounding box center [331, 133] width 475 height 14
type textarea "x"
type textarea "R"
type textarea "x"
type textarea "RX"
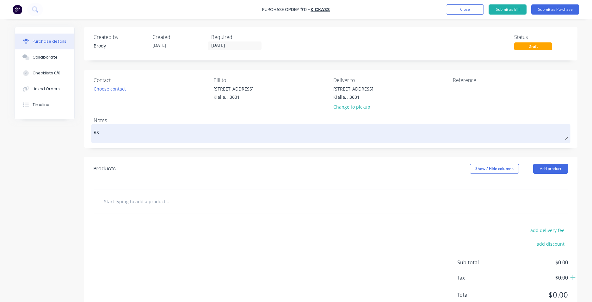
type textarea "x"
type textarea "RX"
type textarea "x"
type textarea "RX E"
type textarea "x"
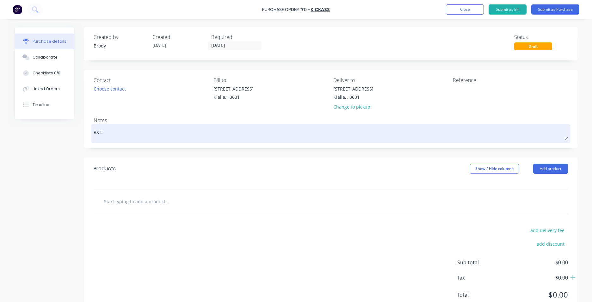
type textarea "RX EL"
type textarea "x"
type textarea "RX ELE"
type textarea "x"
type textarea "RX ELEC"
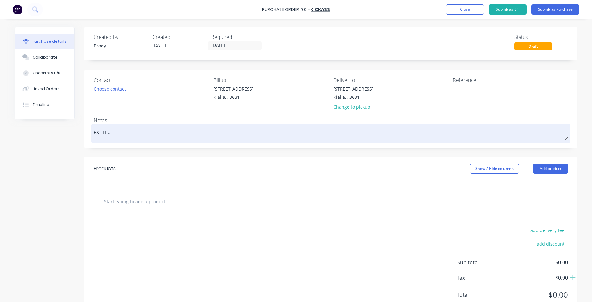
type textarea "x"
type textarea "RX ELECT"
type textarea "x"
type textarea "RX ELECTR"
type textarea "x"
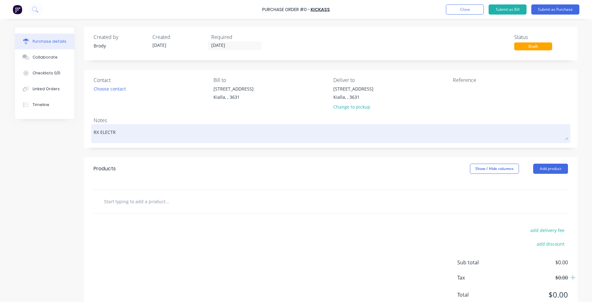
type textarea "RX ELECTRI"
type textarea "x"
type textarea "RX ELECTRIC"
type textarea "x"
type textarea "RX ELECTRICA"
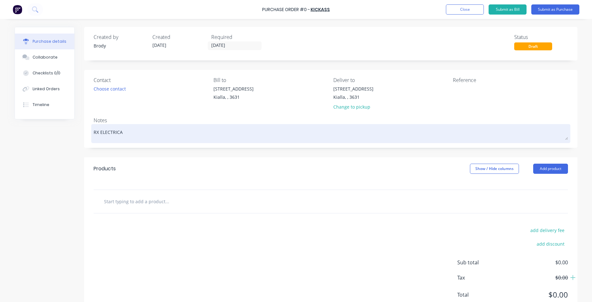
type textarea "x"
type textarea "RX ELECTRICAL"
type textarea "x"
type textarea "RX ELECTRICAL"
type textarea "x"
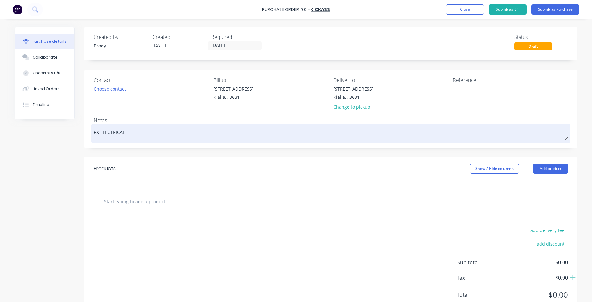
type textarea "RX ELECTRICAL -"
type textarea "x"
type textarea "RX ELECTRICAL -"
type textarea "x"
type textarea "RX ELECTRICAL - N"
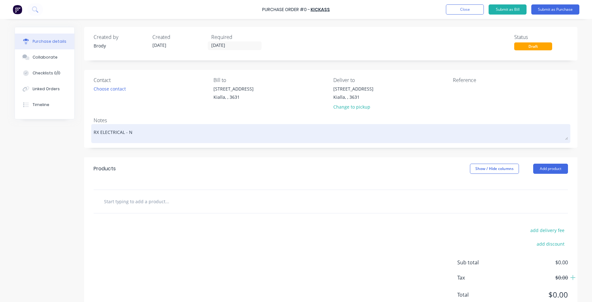
type textarea "x"
type textarea "RX ELECTRICAL - NE"
type textarea "x"
type textarea "RX ELECTRICAL - NEX"
type textarea "x"
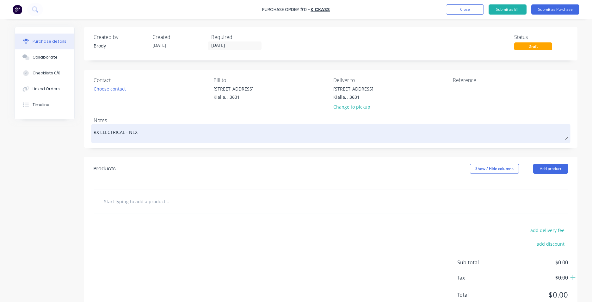
type textarea "RX ELECTRICAL - NEXT"
type textarea "x"
type textarea "RX ELECTRICAL - NEXT"
type textarea "x"
type textarea "RX ELECTRICAL - NEXT G"
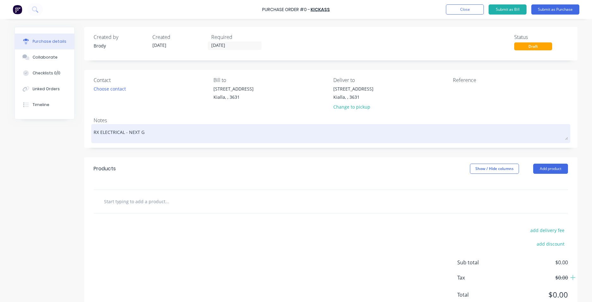
type textarea "x"
type textarea "RX ELECTRICAL - NEXT GE"
type textarea "x"
type textarea "RX ELECTRICAL - NEXT GEN"
type textarea "x"
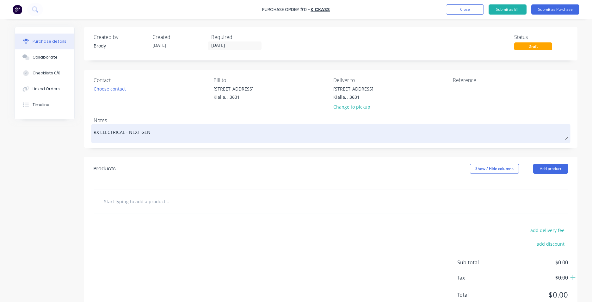
type textarea "RX ELECTRICAL - NEXT GEN"
type textarea "x"
type textarea "RX ELECTRICAL - NEXT GEN R"
type textarea "x"
type textarea "RX ELECTRICAL - NEXT GEN RA"
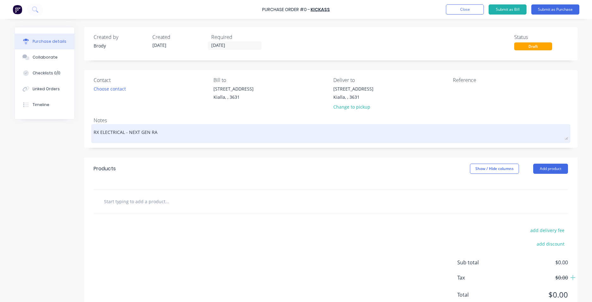
type textarea "x"
type textarea "RX ELECTRICAL - NEXT GEN RAN"
type textarea "x"
type textarea "RX ELECTRICAL - NEXT GEN RANG"
type textarea "x"
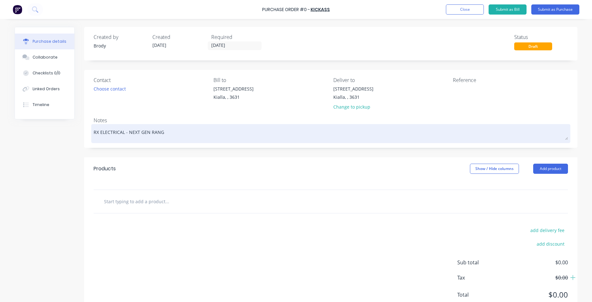
type textarea "RX ELECTRICAL - NEXT GEN RANGE"
type textarea "x"
type textarea "RX ELECTRICAL - NEXT GEN RANGER"
type textarea "x"
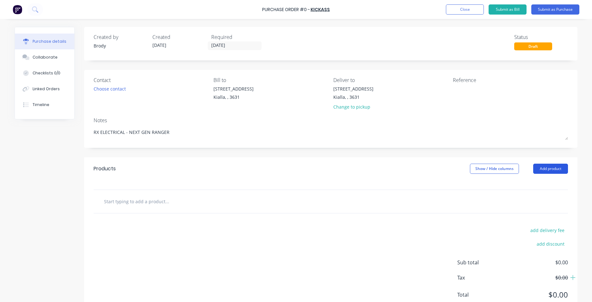
type textarea "RX ELECTRICAL - NEXT GEN RANGER"
type textarea "x"
type textarea "RX ELECTRICAL - NEXT GEN RANGER"
click at [543, 171] on button "Add product" at bounding box center [550, 169] width 35 height 10
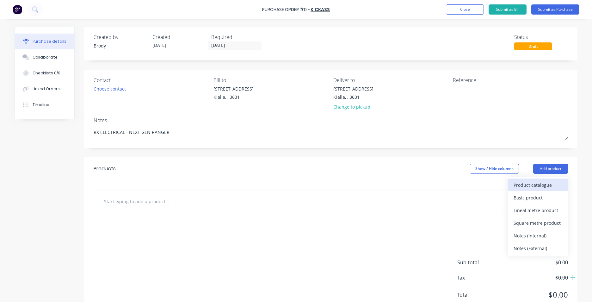
click at [538, 185] on div "Product catalogue" at bounding box center [538, 184] width 49 height 9
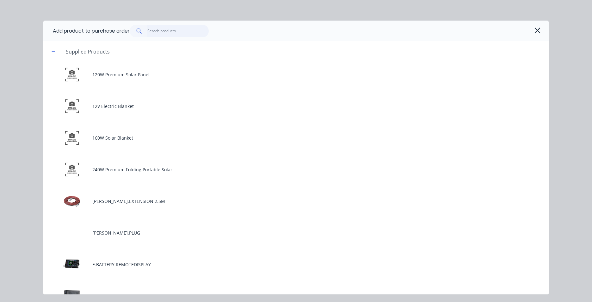
click at [154, 32] on input "text" at bounding box center [178, 31] width 62 height 13
type textarea "x"
type input "L"
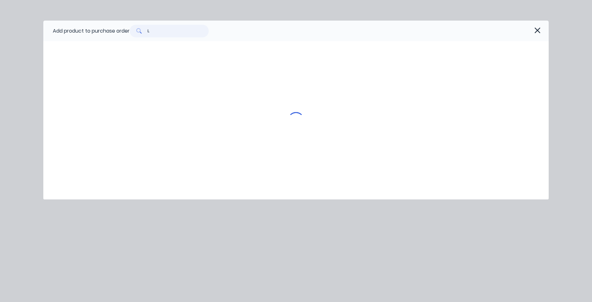
type textarea "x"
type input "LV"
type textarea "x"
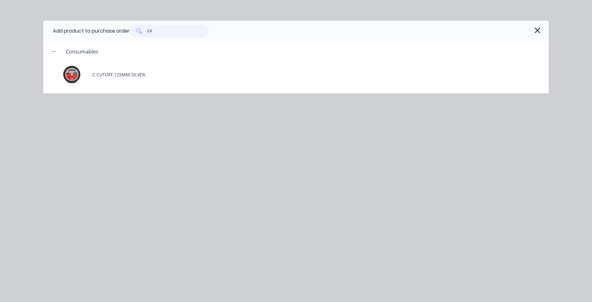
type input "LVD"
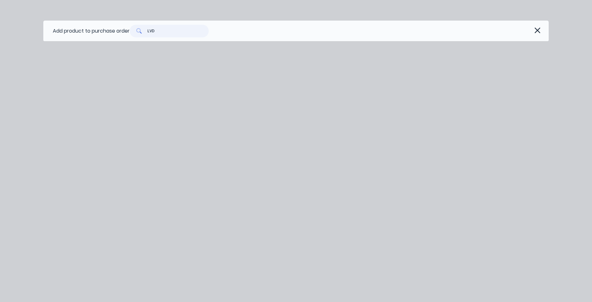
type textarea "x"
type input "LV"
type textarea "x"
type input "L"
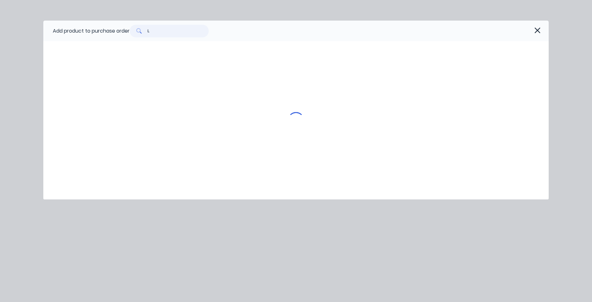
type textarea "x"
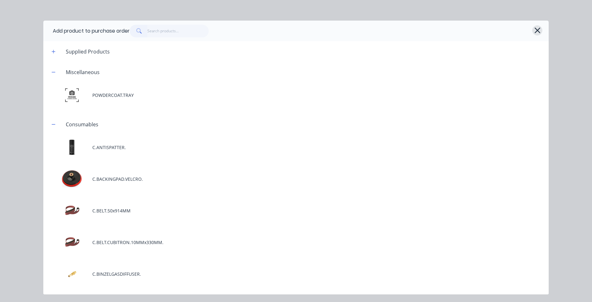
click at [535, 27] on icon "button" at bounding box center [537, 30] width 7 height 9
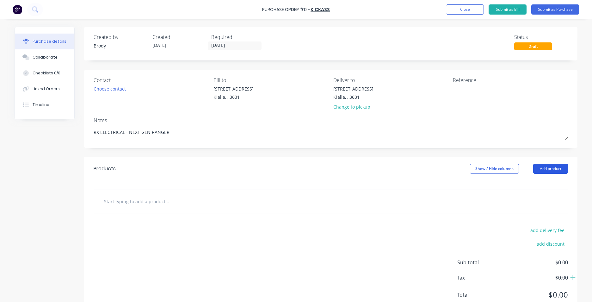
click at [533, 165] on button "Add product" at bounding box center [550, 169] width 35 height 10
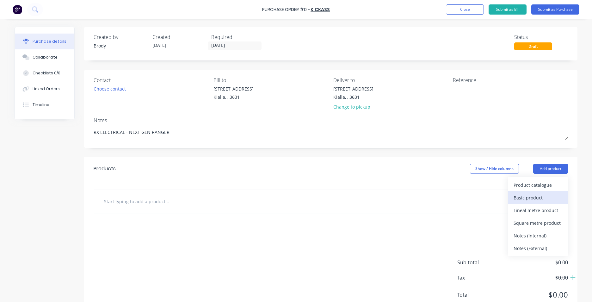
click at [538, 197] on div "Basic product" at bounding box center [538, 197] width 49 height 9
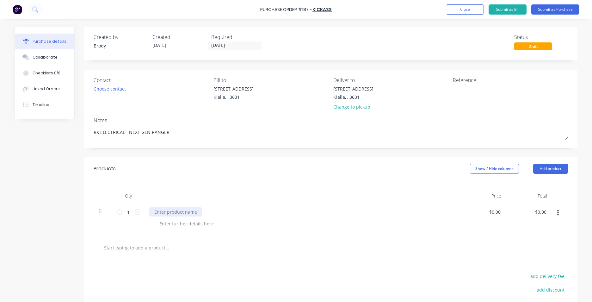
type textarea "x"
click at [173, 211] on div at bounding box center [175, 211] width 53 height 9
click at [460, 6] on button "Close" at bounding box center [465, 9] width 38 height 10
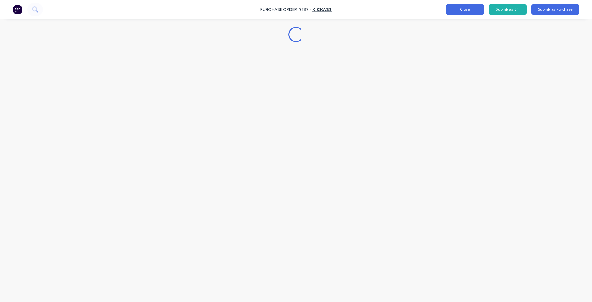
type textarea "x"
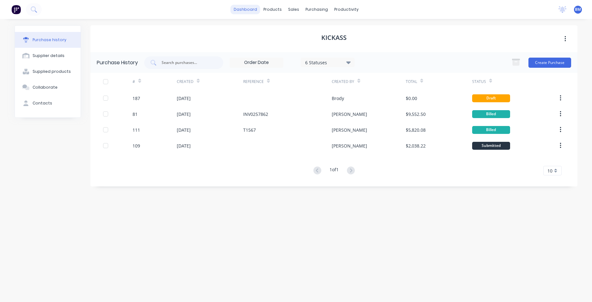
click at [256, 12] on link "dashboard" at bounding box center [246, 9] width 30 height 9
